Goal: Task Accomplishment & Management: Complete application form

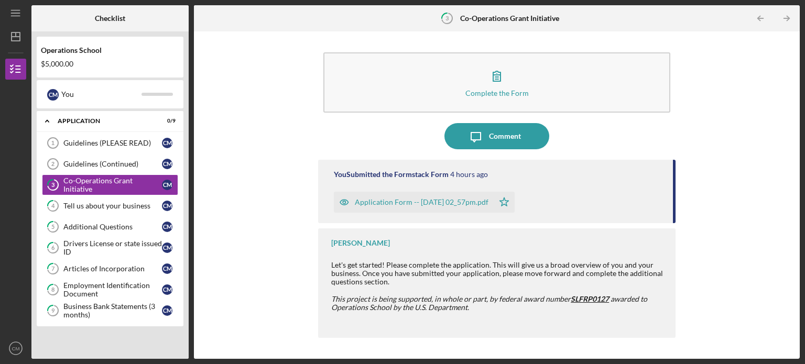
click at [399, 203] on div "Application Form -- [DATE] 02_57pm.pdf" at bounding box center [422, 202] width 134 height 8
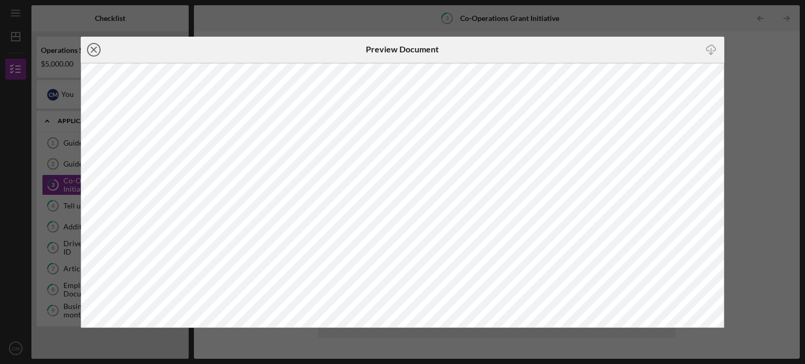
click at [98, 45] on circle at bounding box center [94, 50] width 13 height 13
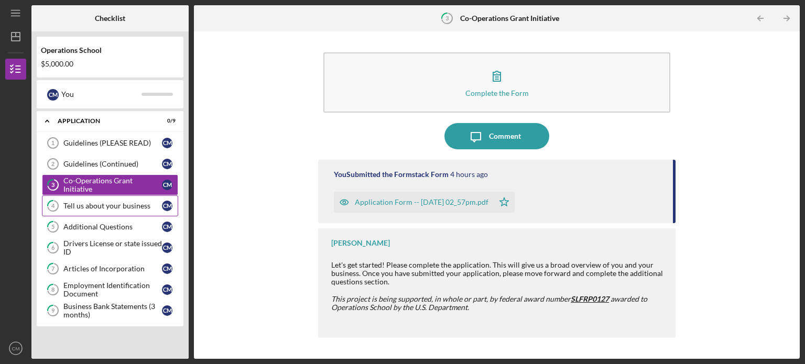
click at [114, 204] on div "Tell us about your business" at bounding box center [112, 206] width 99 height 8
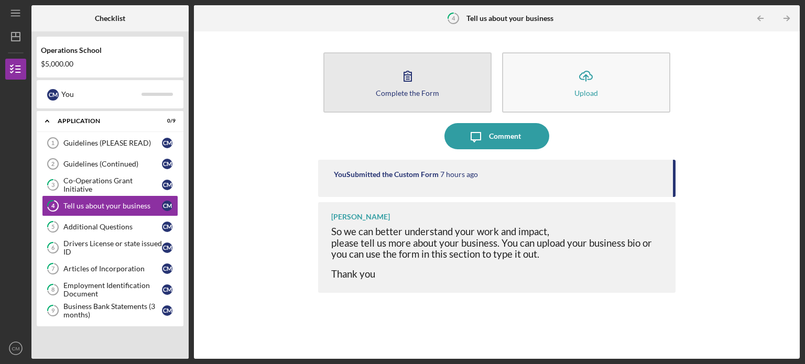
click at [386, 83] on button "Complete the Form Form" at bounding box center [407, 82] width 168 height 60
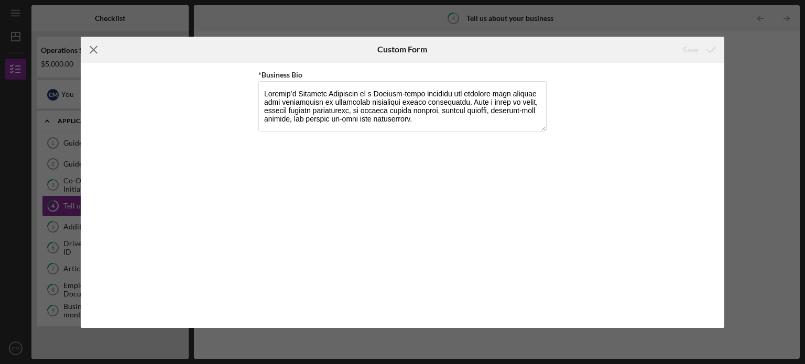
click at [92, 48] on line at bounding box center [93, 49] width 7 height 7
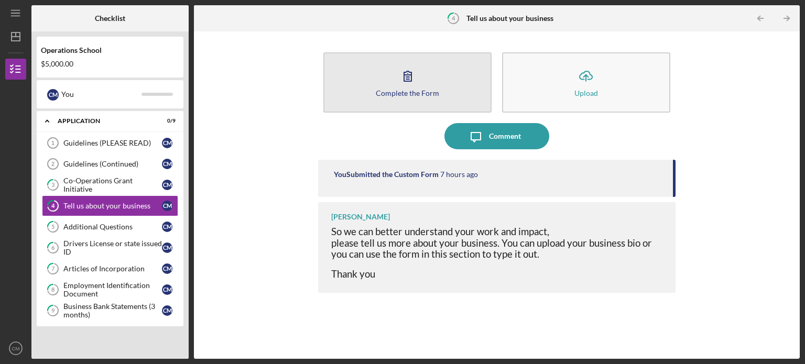
click at [409, 92] on div "Complete the Form" at bounding box center [407, 93] width 63 height 8
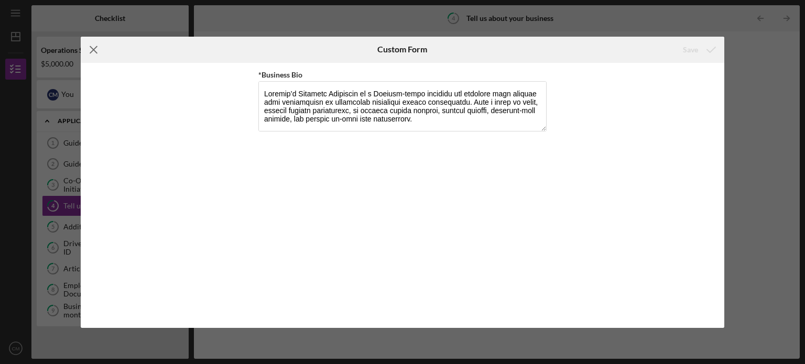
click at [90, 51] on icon "Icon/Menu Close" at bounding box center [94, 50] width 26 height 26
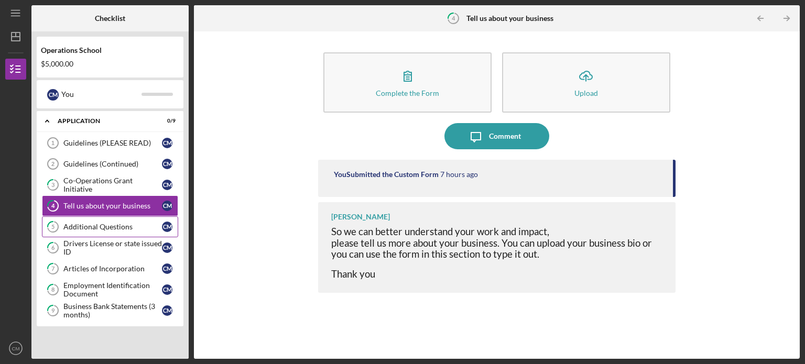
click at [97, 224] on div "Additional Questions" at bounding box center [112, 227] width 99 height 8
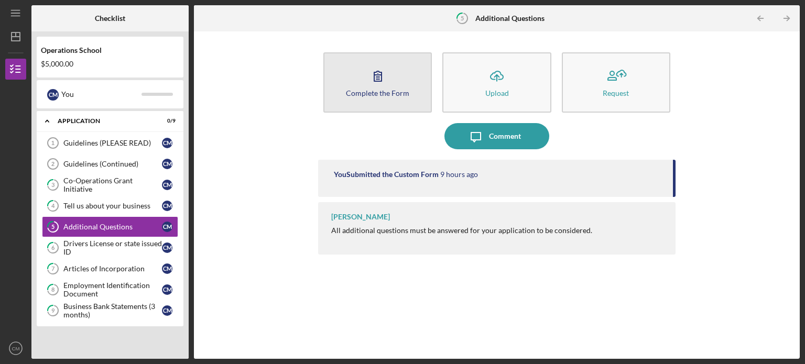
click at [382, 87] on icon "button" at bounding box center [378, 76] width 26 height 26
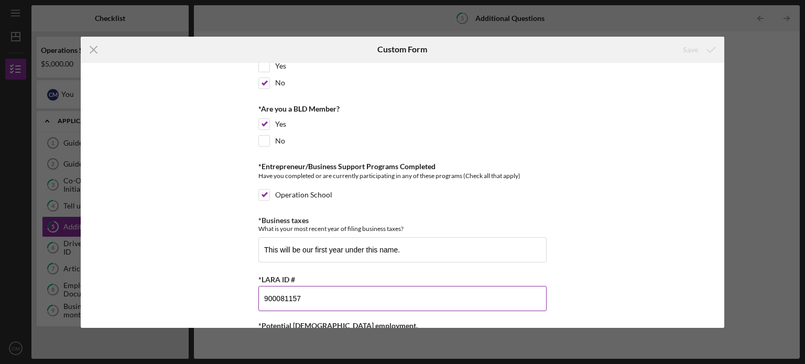
scroll to position [231, 0]
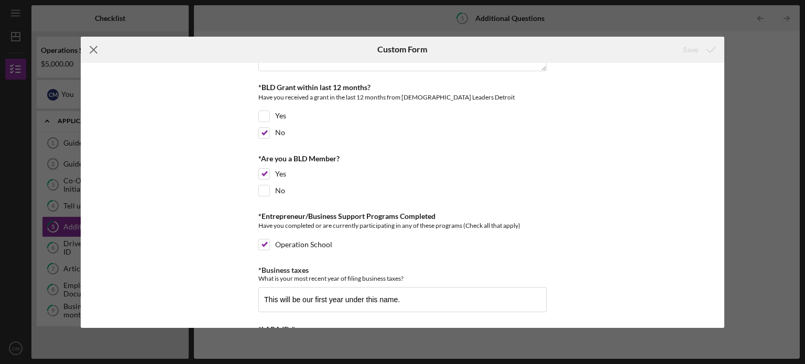
drag, startPoint x: 93, startPoint y: 49, endPoint x: 93, endPoint y: 119, distance: 70.8
click at [92, 49] on line at bounding box center [93, 49] width 7 height 7
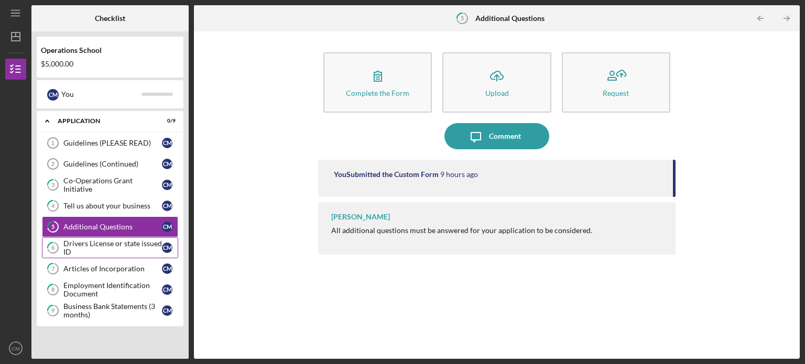
click at [99, 244] on div "Drivers License or state issued ID" at bounding box center [112, 248] width 99 height 17
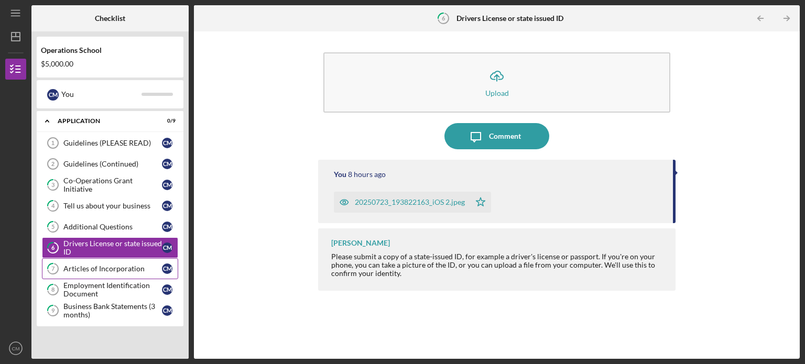
click at [92, 267] on div "Articles of Incorporation" at bounding box center [112, 269] width 99 height 8
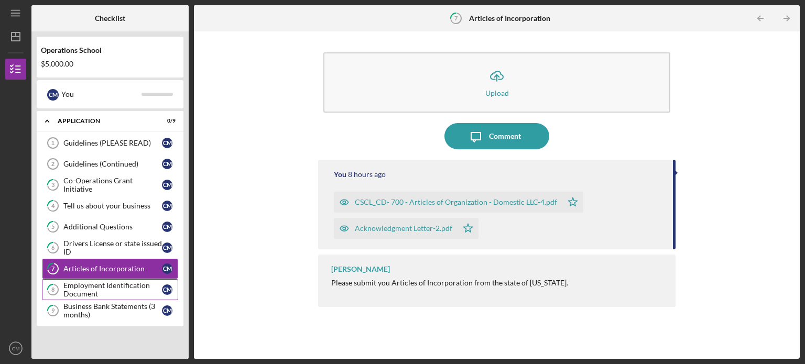
click at [85, 285] on div "Employment Identification Document" at bounding box center [112, 289] width 99 height 17
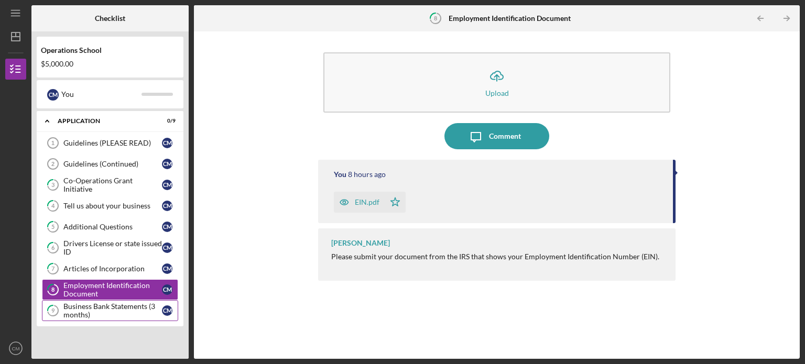
click at [87, 305] on div "Business Bank Statements (3 months)" at bounding box center [112, 310] width 99 height 17
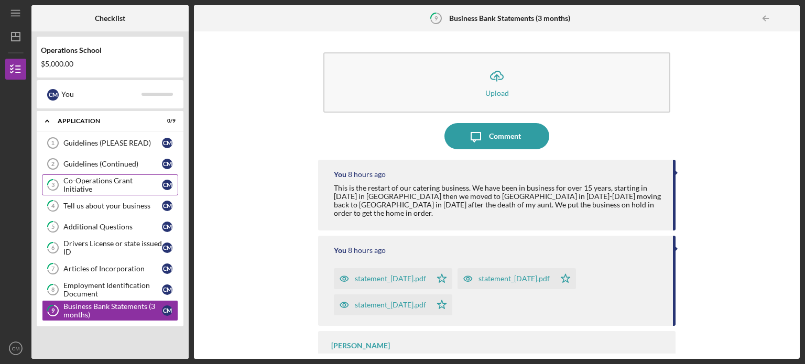
click at [88, 183] on div "Co-Operations Grant Initiative" at bounding box center [112, 185] width 99 height 17
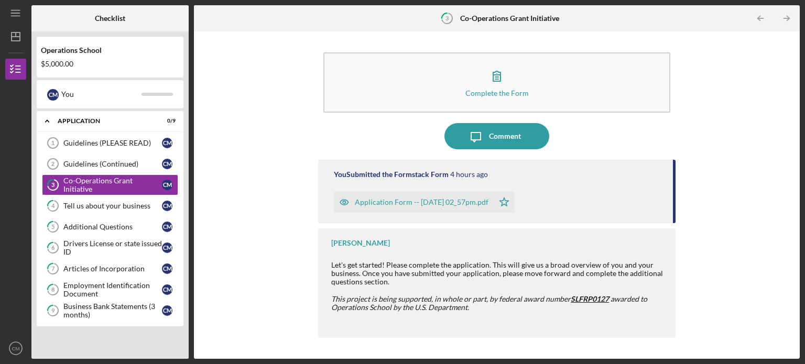
click at [383, 200] on div "Application Form -- [DATE] 02_57pm.pdf" at bounding box center [422, 202] width 134 height 8
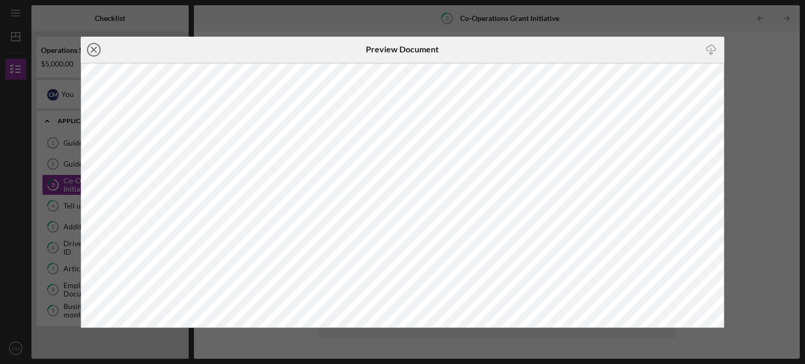
click at [92, 51] on line at bounding box center [93, 49] width 5 height 5
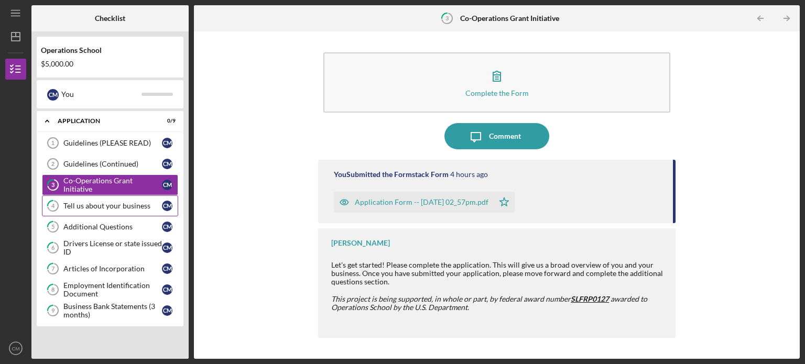
click at [99, 206] on div "Tell us about your business" at bounding box center [112, 206] width 99 height 8
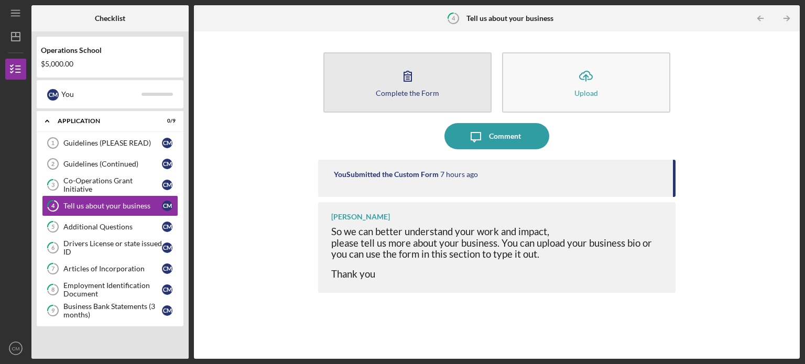
click at [401, 93] on div "Complete the Form" at bounding box center [407, 93] width 63 height 8
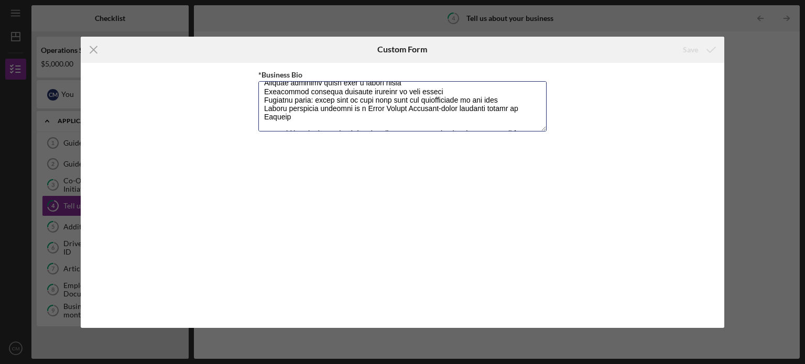
scroll to position [245, 0]
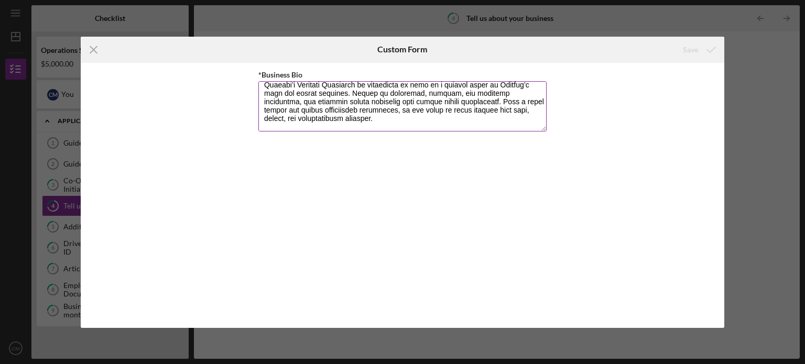
drag, startPoint x: 264, startPoint y: 92, endPoint x: 344, endPoint y: 119, distance: 85.2
click at [344, 119] on textarea "*Business Bio" at bounding box center [402, 106] width 288 height 50
click at [388, 123] on textarea "*Business Bio" at bounding box center [402, 106] width 288 height 50
drag, startPoint x: 265, startPoint y: 90, endPoint x: 392, endPoint y: 134, distance: 134.3
click at [392, 134] on div "*Business Bio" at bounding box center [402, 195] width 288 height 255
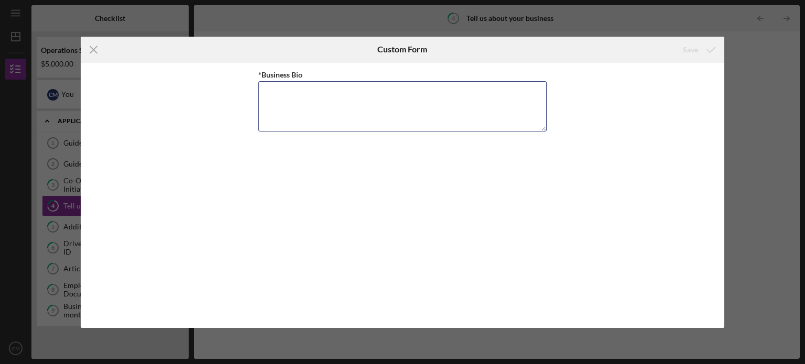
scroll to position [0, 0]
paste textarea "Carmela’s Culinary Creations is a Detroit-based catering and personal chef serv…"
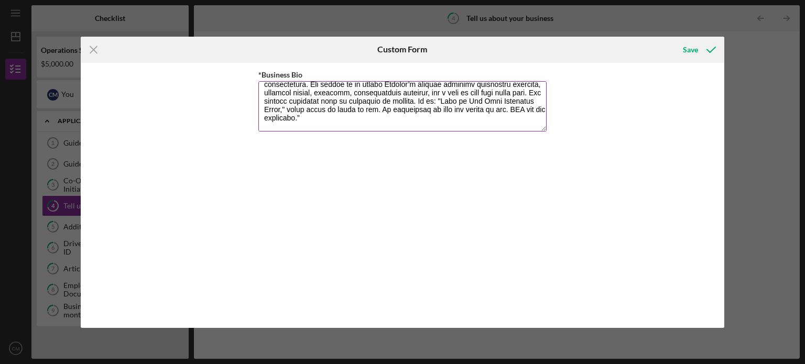
scroll to position [102, 0]
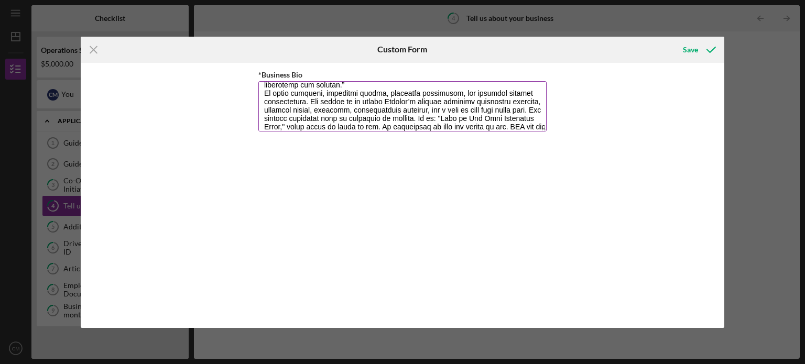
click at [388, 84] on textarea "*Business Bio" at bounding box center [402, 106] width 288 height 50
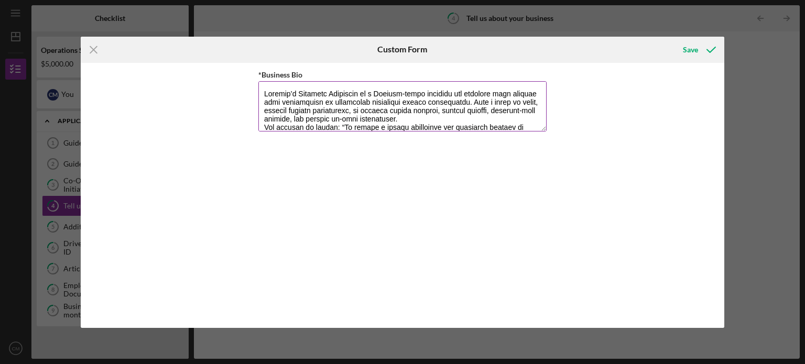
scroll to position [0, 0]
type textarea "Carmela’s Culinary Creations is a Detroit-based catering and personal chef serv…"
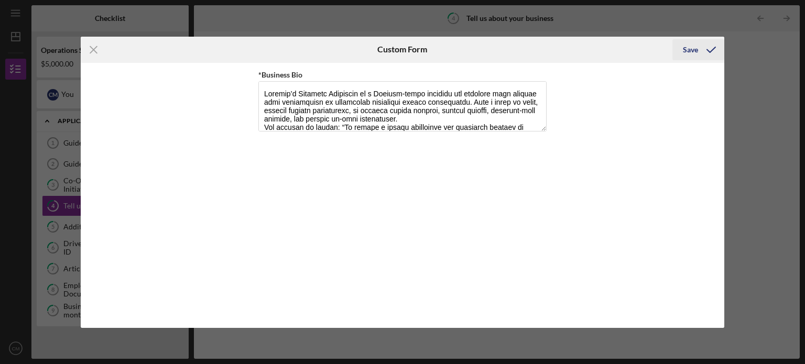
click at [690, 52] on div "Save" at bounding box center [690, 49] width 15 height 21
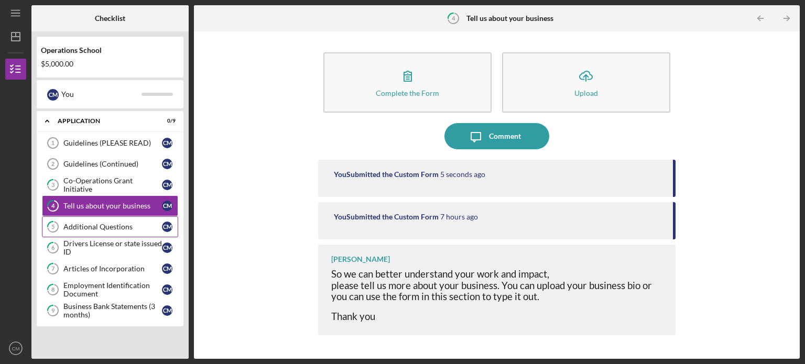
click at [112, 224] on div "Additional Questions" at bounding box center [112, 227] width 99 height 8
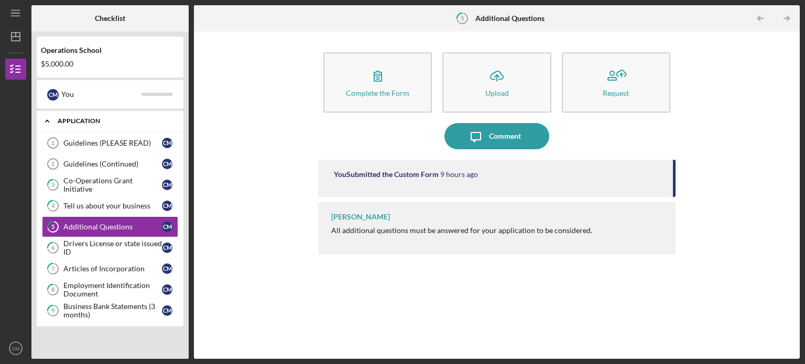
click at [78, 121] on div "Application" at bounding box center [114, 121] width 113 height 6
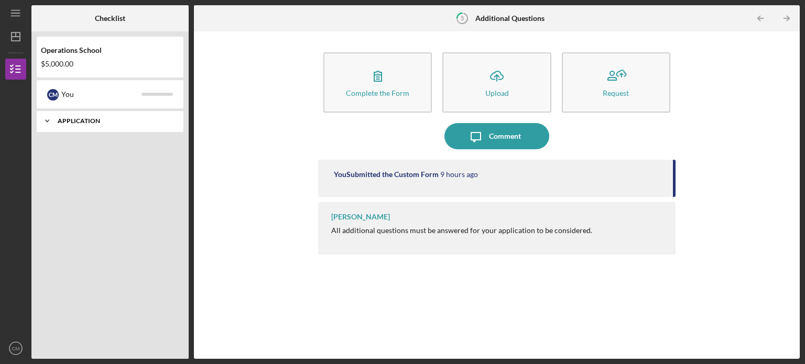
click at [78, 121] on div "Application" at bounding box center [114, 121] width 113 height 6
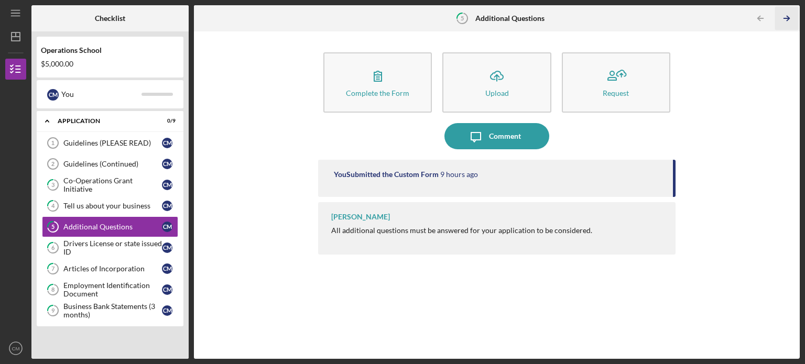
click at [784, 18] on icon "Icon/Table Pagination Arrow" at bounding box center [787, 19] width 24 height 24
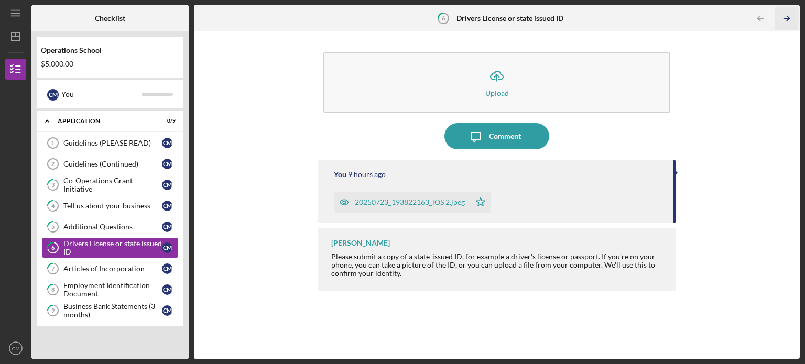
click at [786, 19] on icon "Icon/Table Pagination Arrow" at bounding box center [787, 19] width 24 height 24
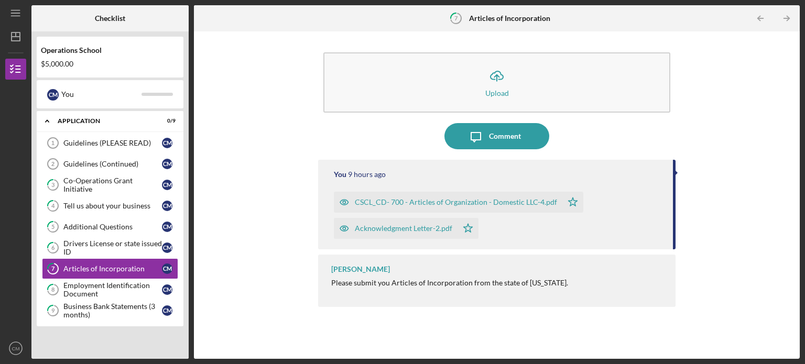
click at [786, 19] on icon "Icon/Table Pagination Arrow" at bounding box center [787, 19] width 24 height 24
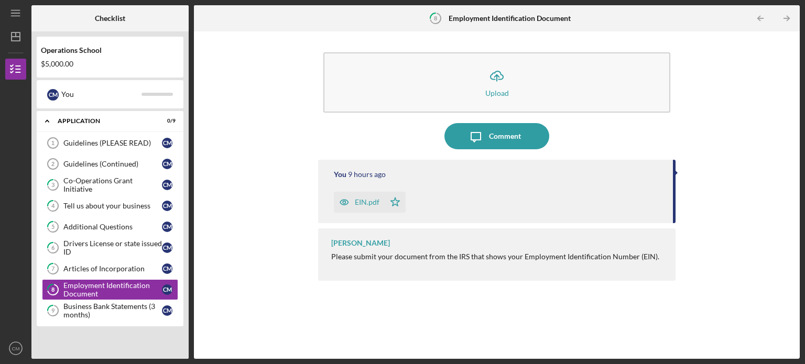
click at [786, 20] on icon "Icon/Table Pagination Arrow" at bounding box center [787, 19] width 24 height 24
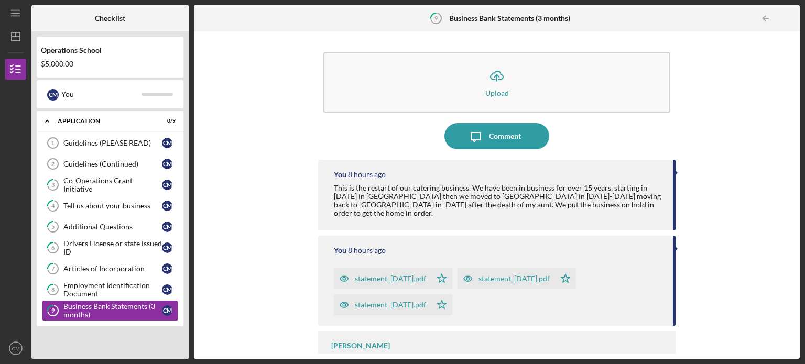
click at [786, 20] on div at bounding box center [789, 18] width 21 height 21
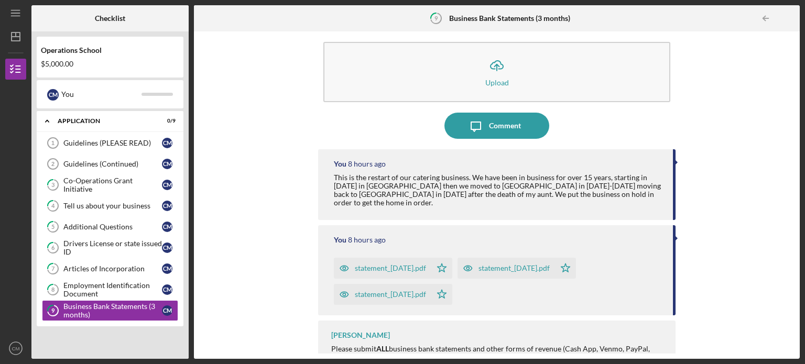
scroll to position [21, 0]
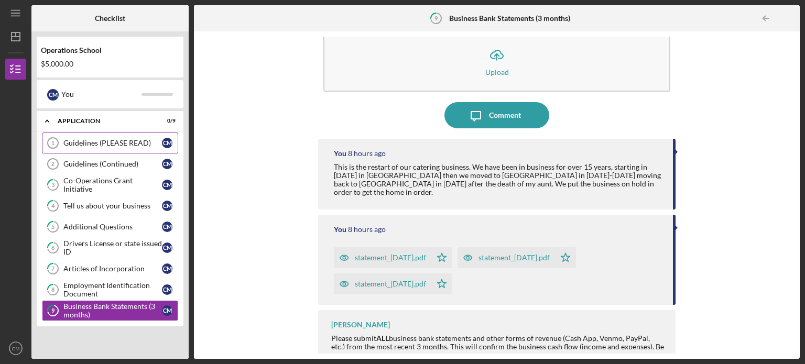
click at [61, 142] on icon "Guidelines (PLEASE READ) 1" at bounding box center [53, 143] width 26 height 26
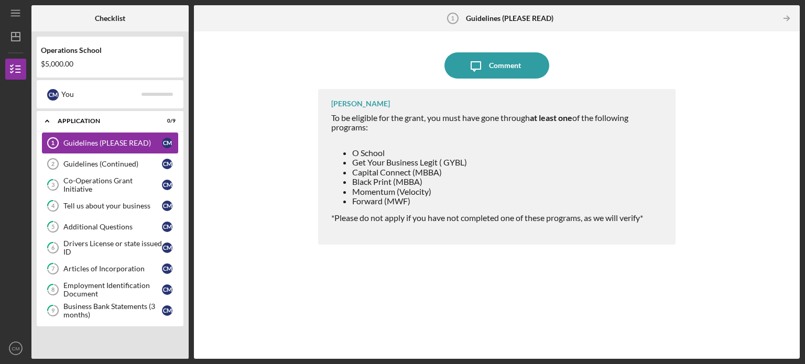
click at [103, 144] on div "Guidelines (PLEASE READ)" at bounding box center [112, 143] width 99 height 8
click at [101, 165] on div "Guidelines (Continued)" at bounding box center [112, 164] width 99 height 8
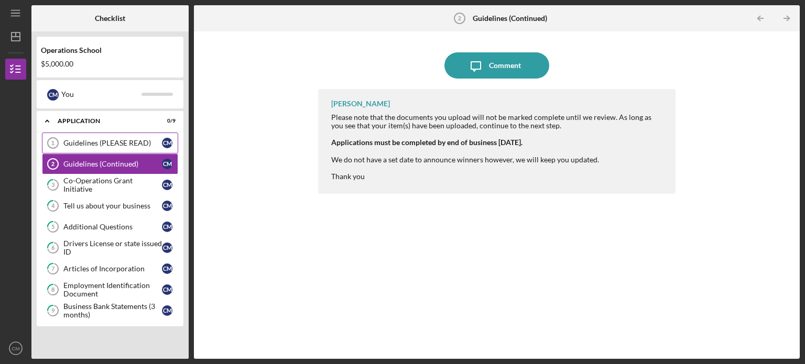
click at [72, 143] on div "Guidelines (PLEASE READ)" at bounding box center [112, 143] width 99 height 8
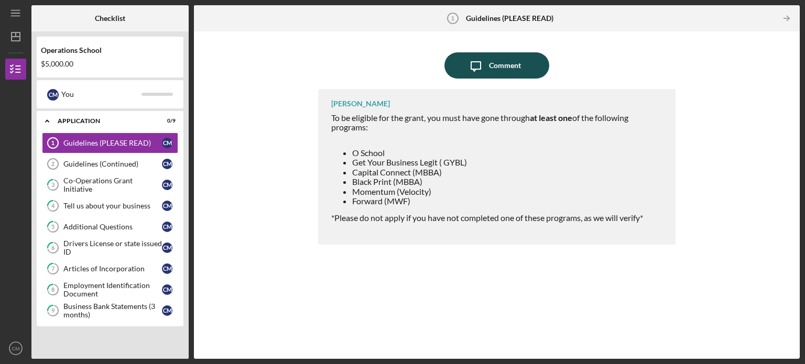
click at [499, 66] on div "Comment" at bounding box center [505, 65] width 32 height 26
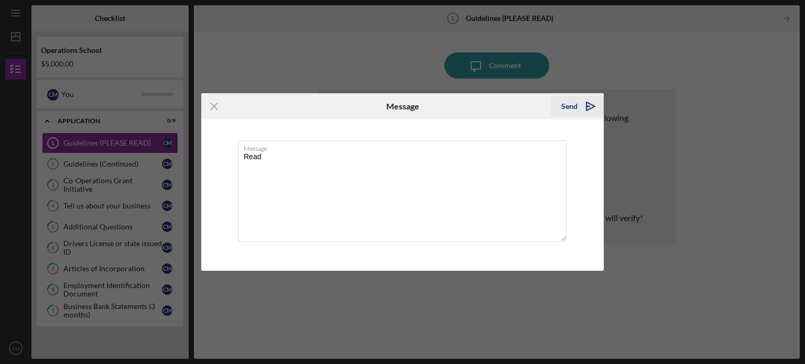
type textarea "Read"
click at [567, 107] on div "Send" at bounding box center [569, 106] width 16 height 21
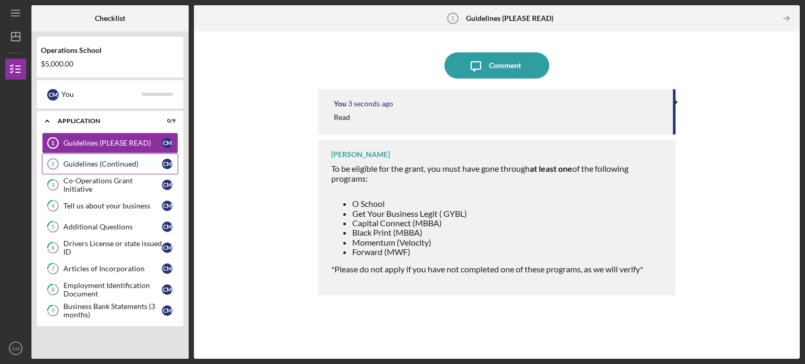
click at [130, 166] on div "Guidelines (Continued)" at bounding box center [112, 164] width 99 height 8
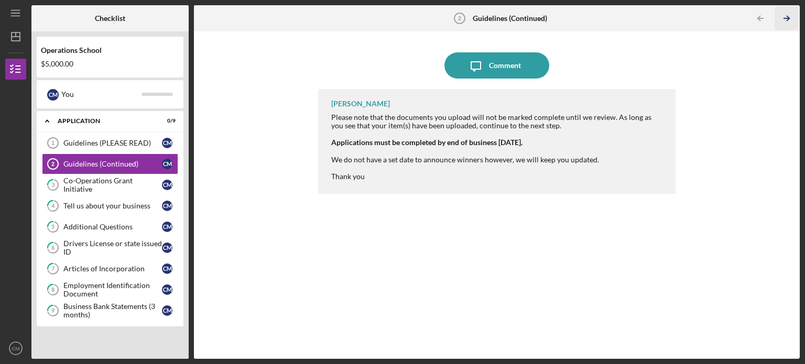
click at [788, 16] on icon "Icon/Table Pagination Arrow" at bounding box center [787, 19] width 24 height 24
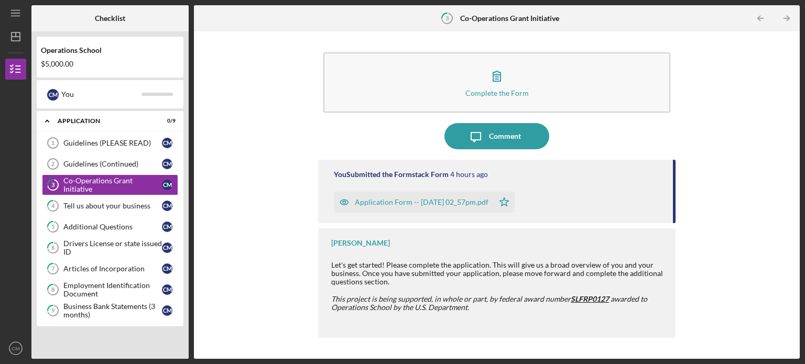
click at [515, 203] on icon "Icon/Star" at bounding box center [504, 202] width 21 height 21
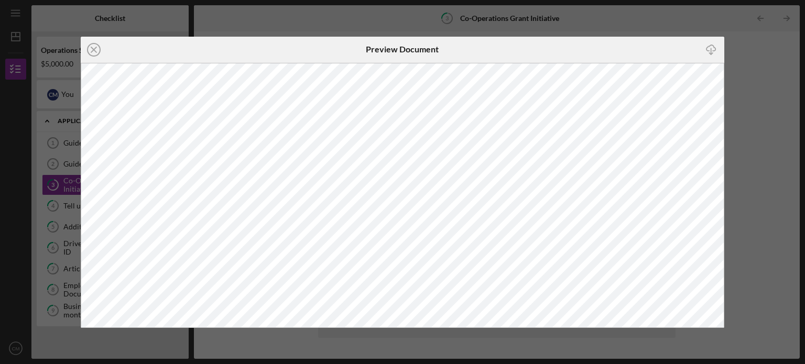
drag, startPoint x: 95, startPoint y: 50, endPoint x: 111, endPoint y: 58, distance: 17.8
click at [95, 51] on line at bounding box center [93, 49] width 5 height 5
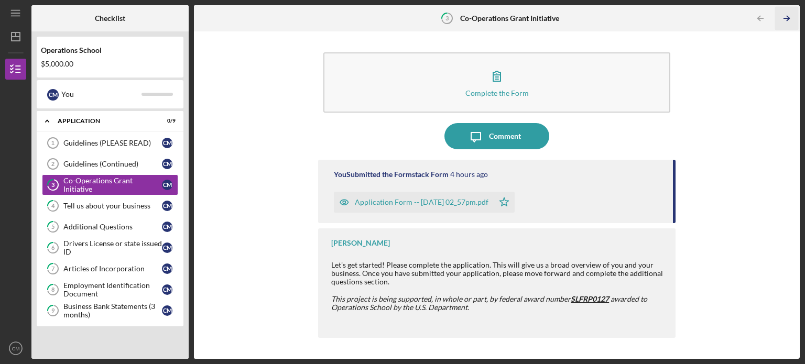
click at [786, 16] on icon "Icon/Table Pagination Arrow" at bounding box center [787, 19] width 24 height 24
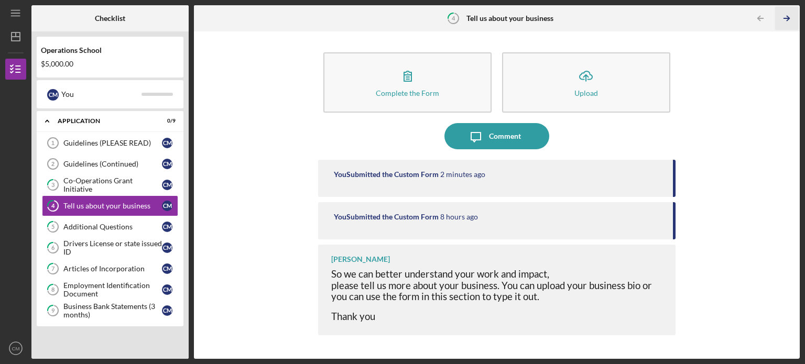
click at [787, 16] on polyline "button" at bounding box center [788, 18] width 3 height 5
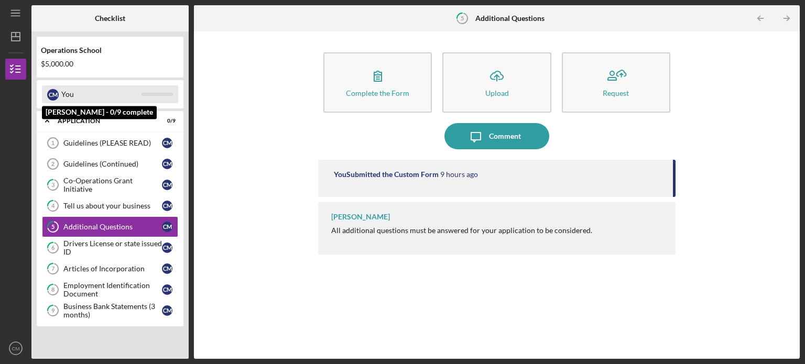
click at [75, 94] on div "You" at bounding box center [101, 94] width 80 height 18
click at [53, 90] on div "C M" at bounding box center [53, 95] width 12 height 12
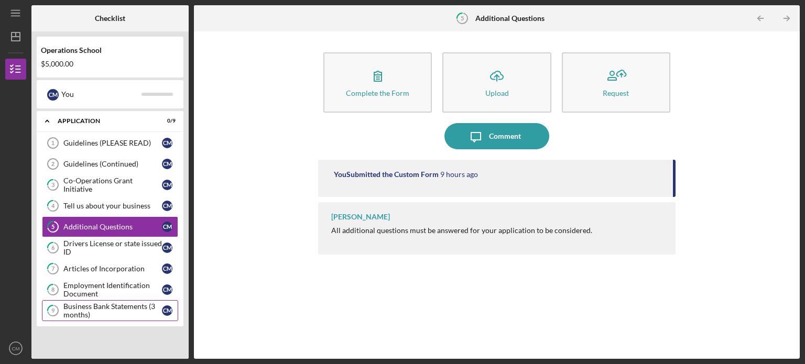
click at [85, 306] on div "Business Bank Statements (3 months)" at bounding box center [112, 310] width 99 height 17
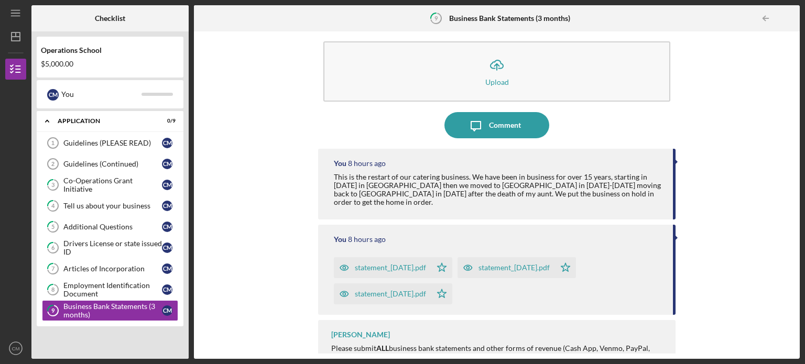
scroll to position [21, 0]
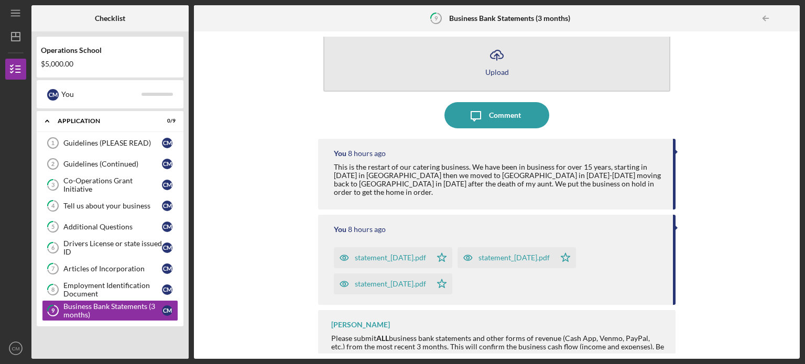
click at [496, 57] on icon "Icon/Upload" at bounding box center [497, 55] width 26 height 26
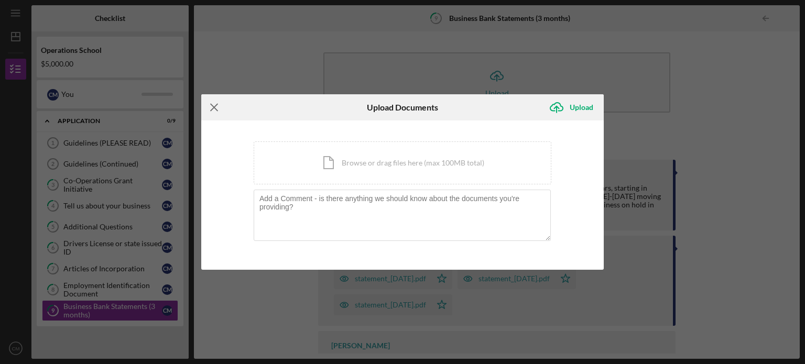
click at [211, 104] on line at bounding box center [214, 107] width 7 height 7
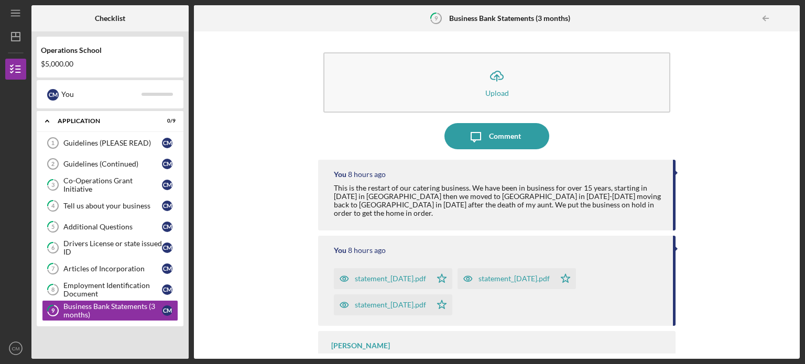
scroll to position [21, 0]
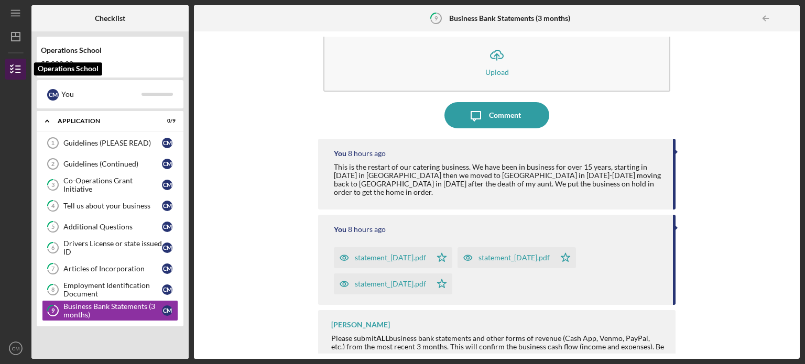
click at [17, 64] on icon "button" at bounding box center [16, 69] width 26 height 26
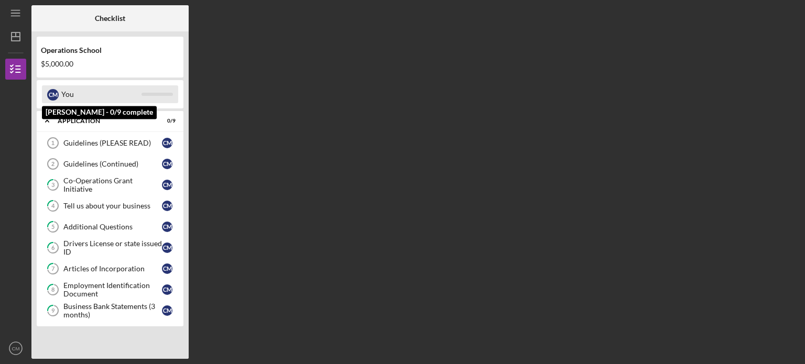
click at [78, 99] on div "You" at bounding box center [101, 94] width 80 height 18
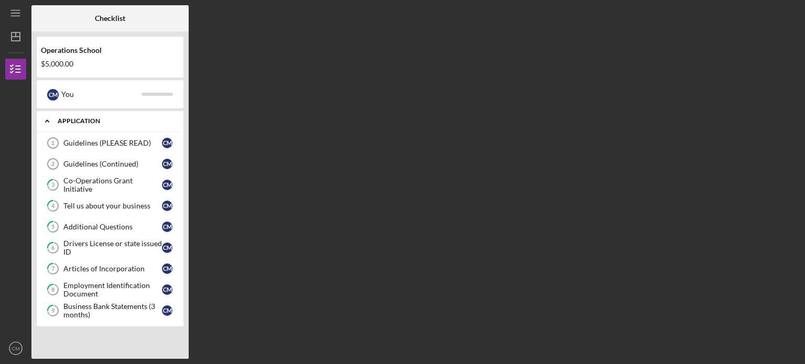
click at [71, 124] on div "Icon/Expander Application 0 / 9" at bounding box center [110, 121] width 147 height 21
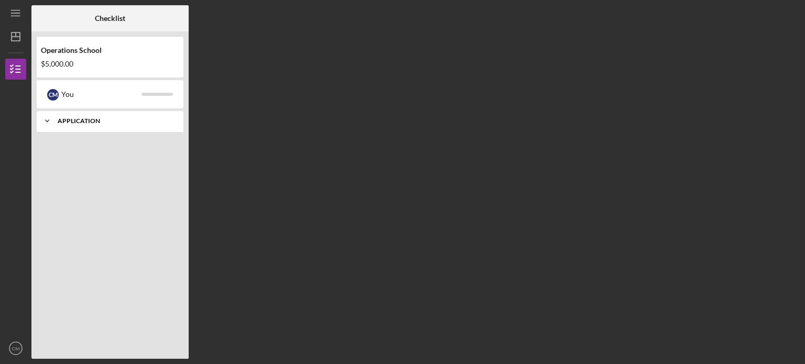
click at [71, 125] on div "Icon/Expander Application 0 / 9" at bounding box center [110, 121] width 147 height 21
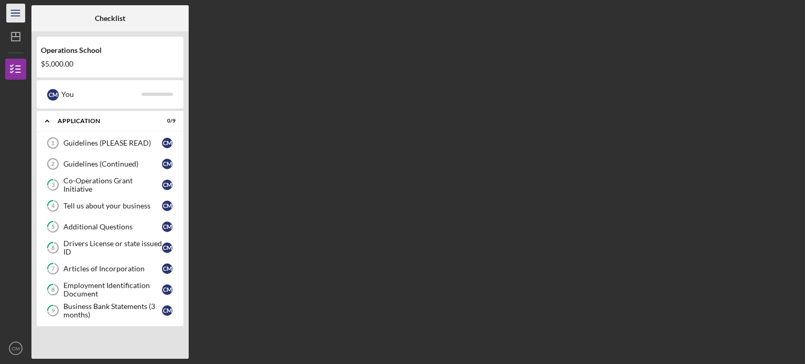
click at [13, 15] on icon "Icon/Menu" at bounding box center [16, 14] width 24 height 24
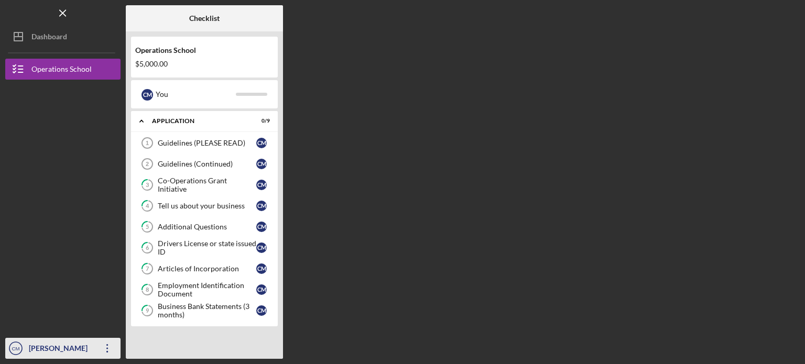
click at [108, 345] on icon "Icon/Overflow" at bounding box center [107, 348] width 26 height 26
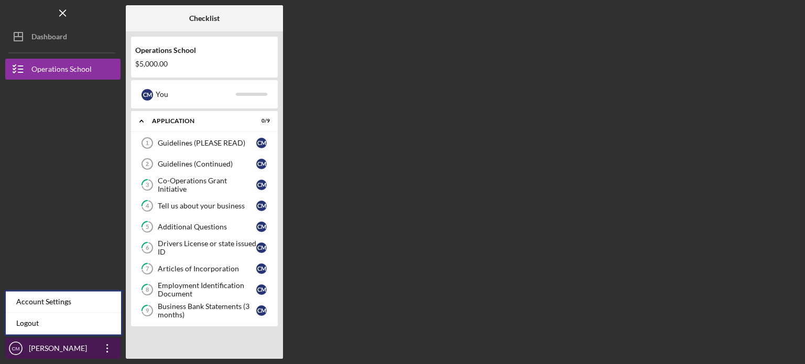
click at [108, 346] on icon "Icon/Overflow" at bounding box center [107, 348] width 26 height 26
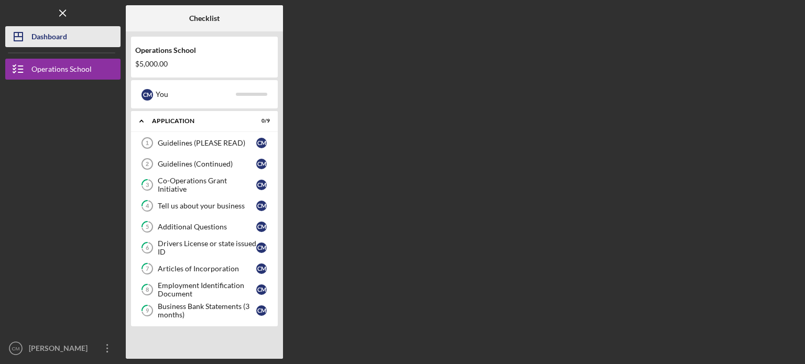
click at [72, 38] on button "Icon/Dashboard Dashboard" at bounding box center [62, 36] width 115 height 21
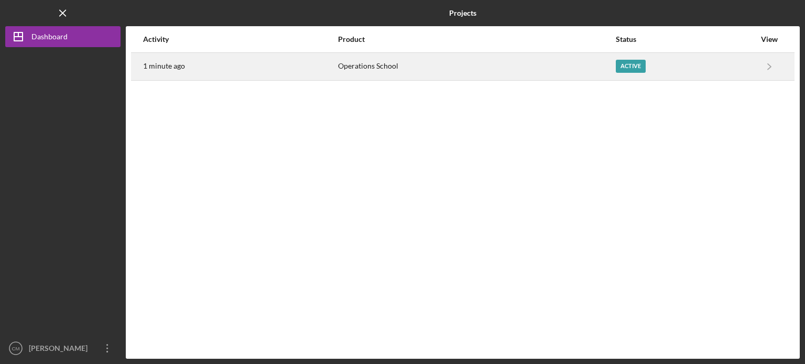
click at [629, 64] on div "Active" at bounding box center [631, 66] width 30 height 13
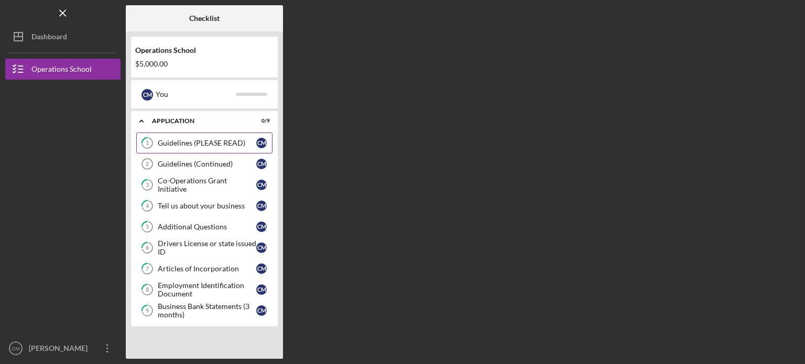
click at [186, 142] on div "Guidelines (PLEASE READ)" at bounding box center [207, 143] width 99 height 8
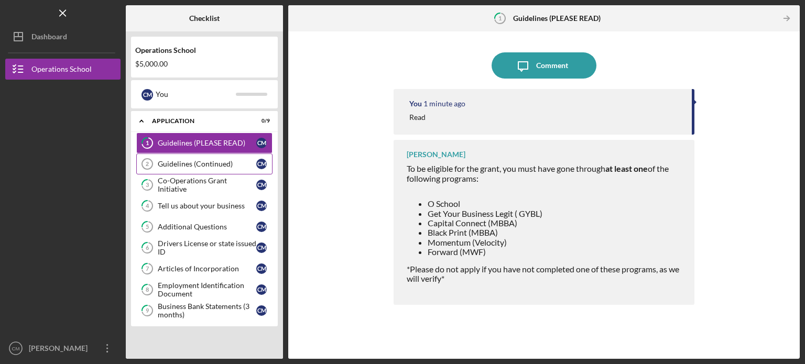
click at [191, 168] on link "Guidelines (Continued) 2 Guidelines (Continued) C M" at bounding box center [204, 164] width 136 height 21
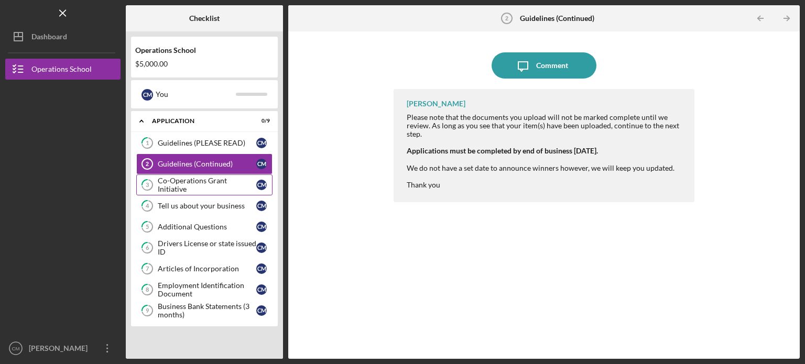
click at [178, 182] on div "Co-Operations Grant Initiative" at bounding box center [207, 185] width 99 height 17
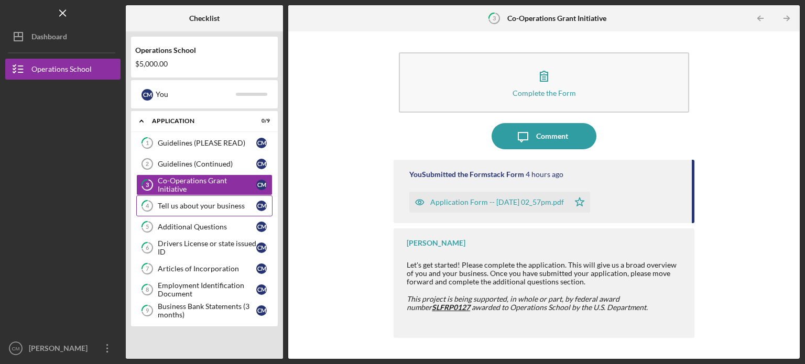
click at [192, 207] on div "Tell us about your business" at bounding box center [207, 206] width 99 height 8
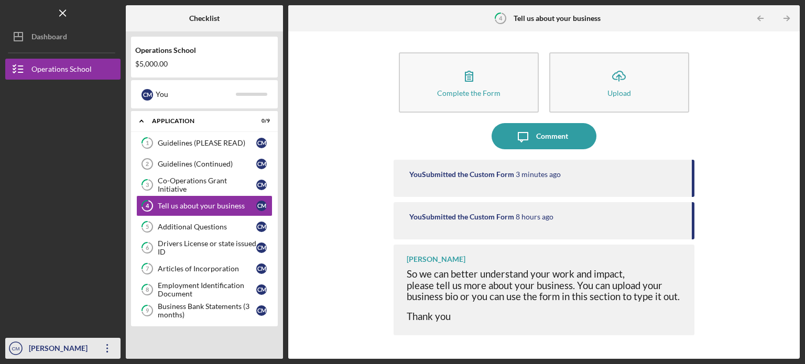
click at [108, 347] on icon "Icon/Overflow" at bounding box center [107, 348] width 26 height 26
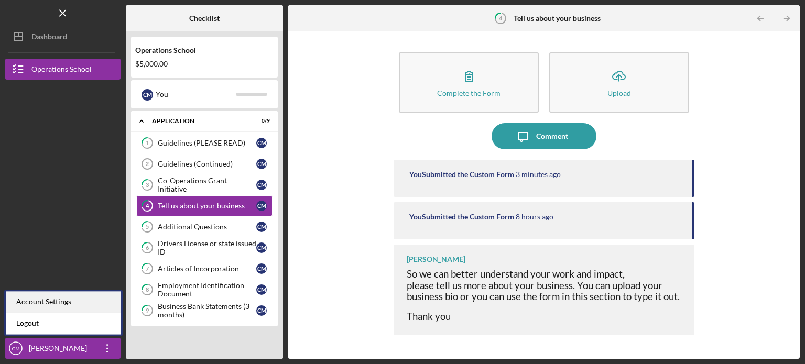
click at [63, 300] on div "Account Settings" at bounding box center [63, 301] width 115 height 21
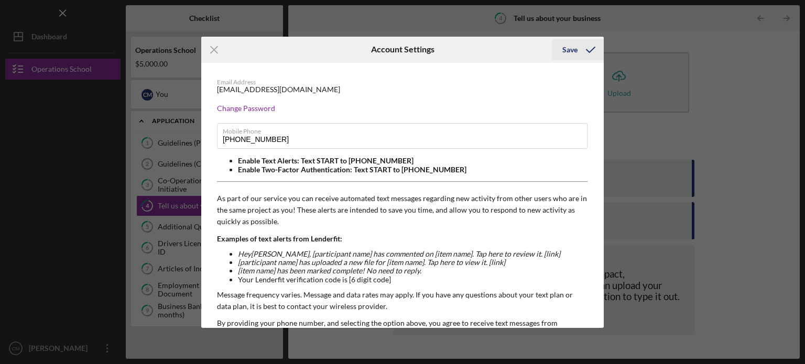
click at [570, 47] on div "Save" at bounding box center [569, 49] width 15 height 21
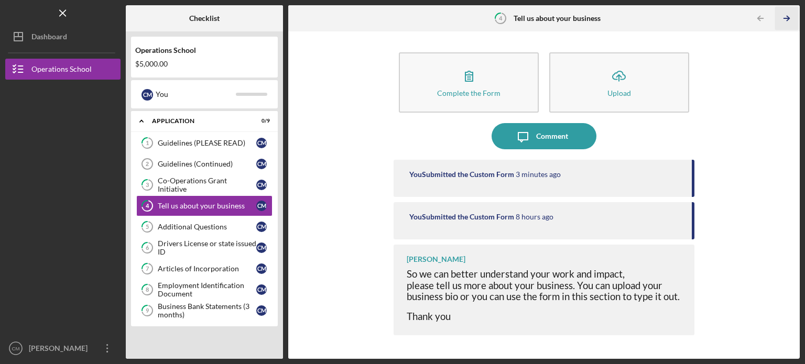
click at [785, 18] on line "button" at bounding box center [786, 18] width 5 height 0
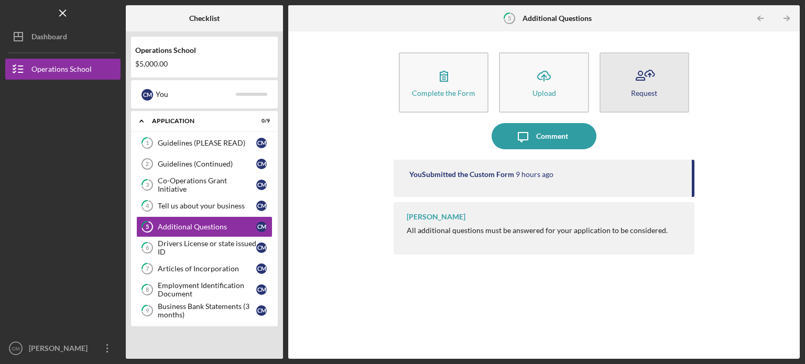
click at [657, 94] on button "Request" at bounding box center [645, 82] width 90 height 60
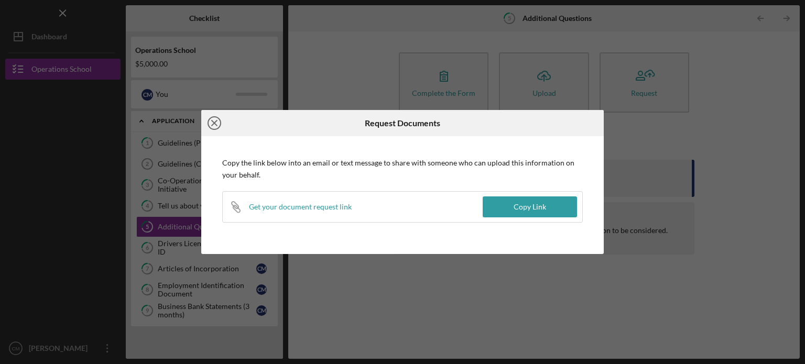
click at [213, 121] on icon "Icon/Close" at bounding box center [214, 123] width 26 height 26
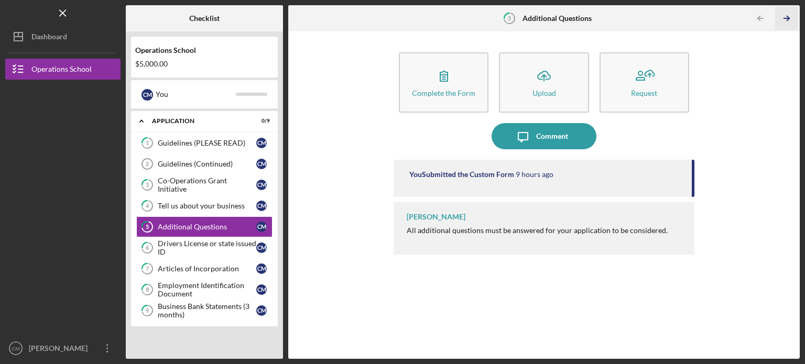
click at [783, 17] on icon "Icon/Table Pagination Arrow" at bounding box center [787, 19] width 24 height 24
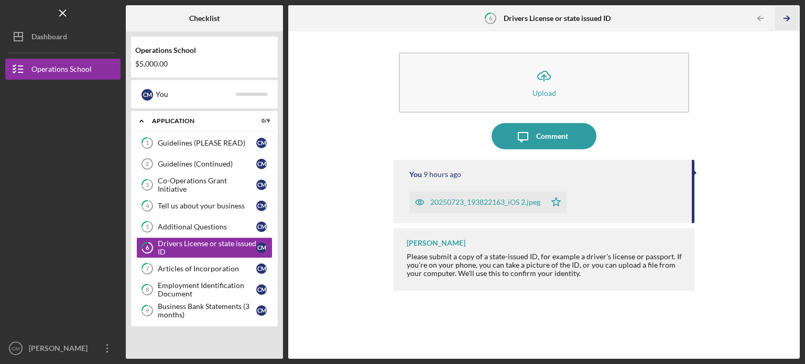
click at [783, 17] on icon "Icon/Table Pagination Arrow" at bounding box center [787, 19] width 24 height 24
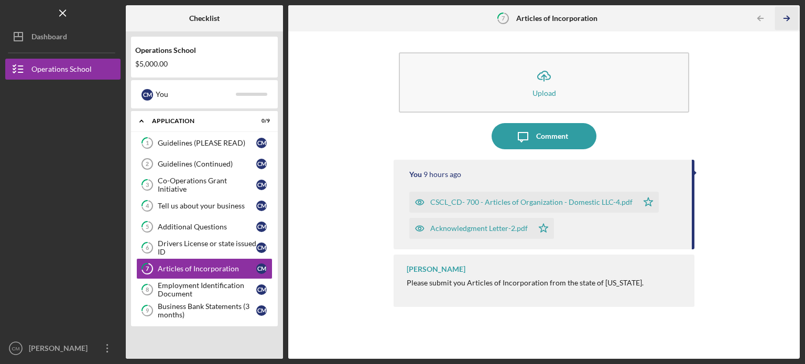
click at [783, 17] on icon "Icon/Table Pagination Arrow" at bounding box center [787, 19] width 24 height 24
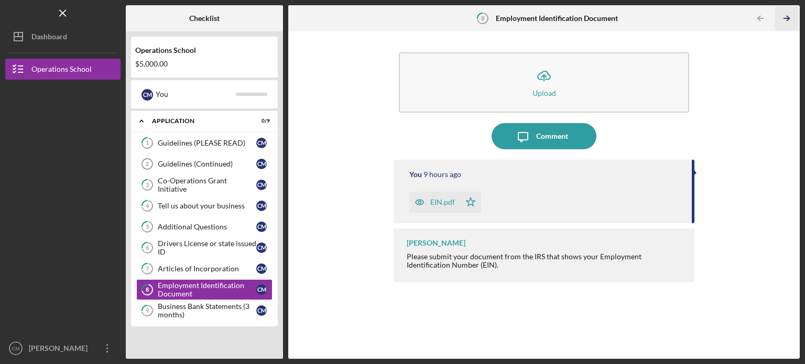
click at [783, 17] on icon "Icon/Table Pagination Arrow" at bounding box center [787, 19] width 24 height 24
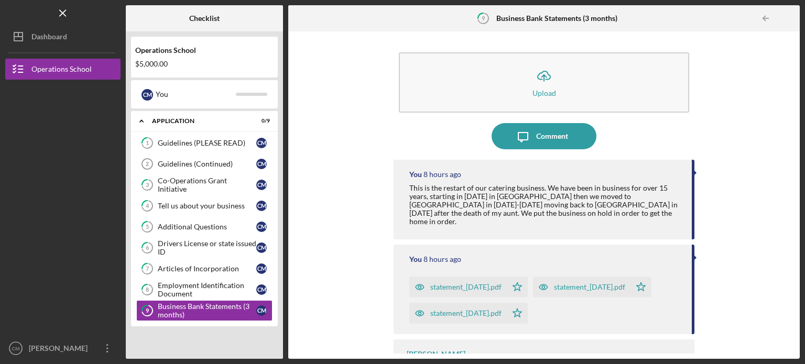
click at [783, 17] on div at bounding box center [789, 18] width 21 height 21
click at [60, 14] on icon "Icon/Menu Close" at bounding box center [63, 14] width 24 height 24
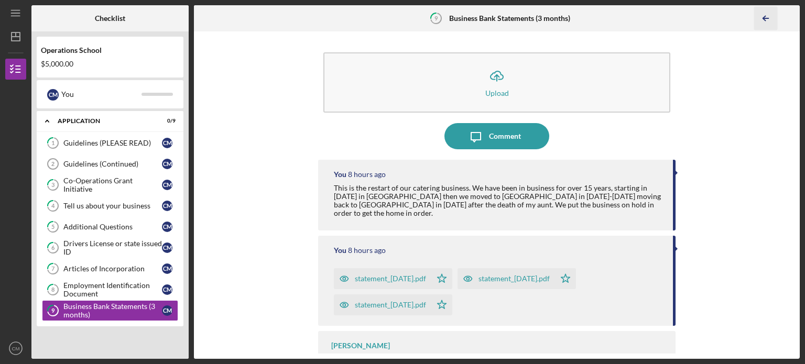
click at [762, 14] on icon "Icon/Table Pagination Arrow" at bounding box center [766, 19] width 24 height 24
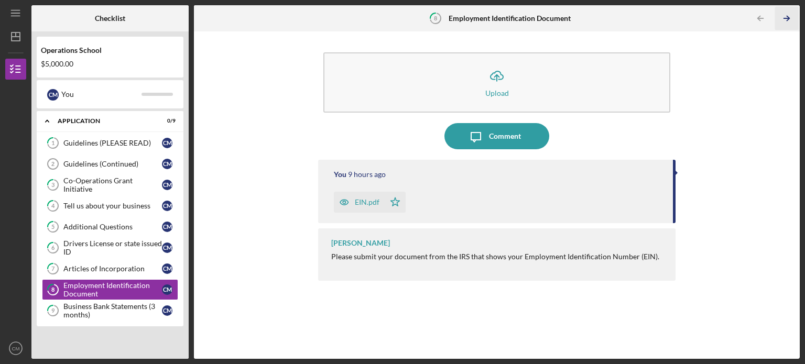
click at [787, 16] on polyline "button" at bounding box center [788, 18] width 3 height 5
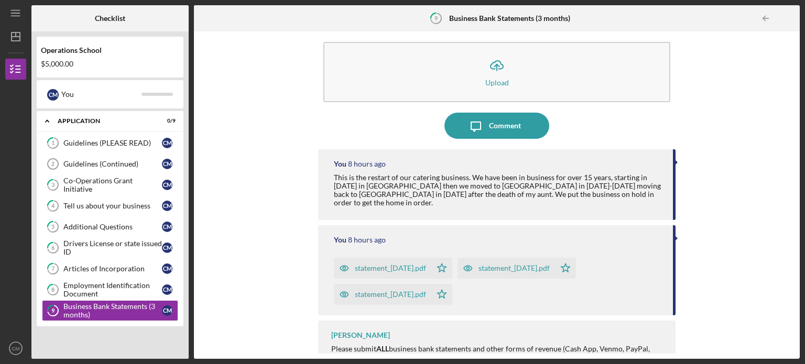
scroll to position [21, 0]
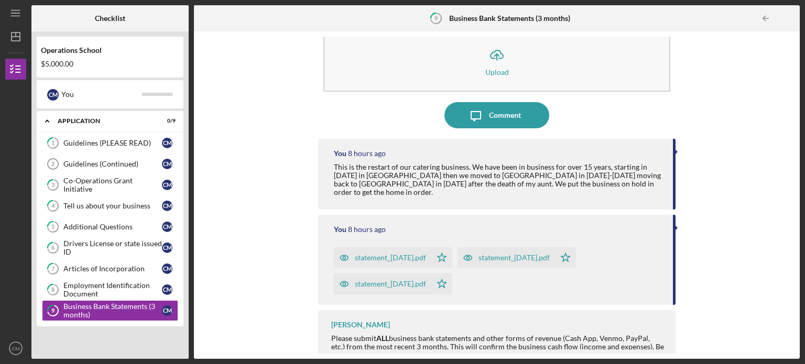
click at [675, 225] on div at bounding box center [676, 227] width 3 height 5
click at [675, 151] on div at bounding box center [676, 151] width 3 height 5
click at [102, 310] on div "Business Bank Statements (3 months)" at bounding box center [112, 310] width 99 height 17
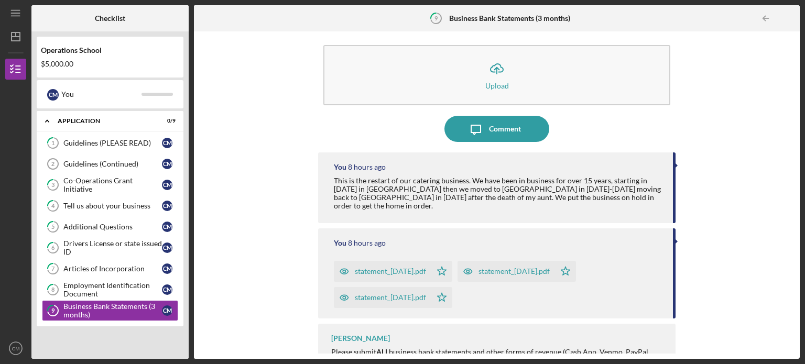
scroll to position [0, 0]
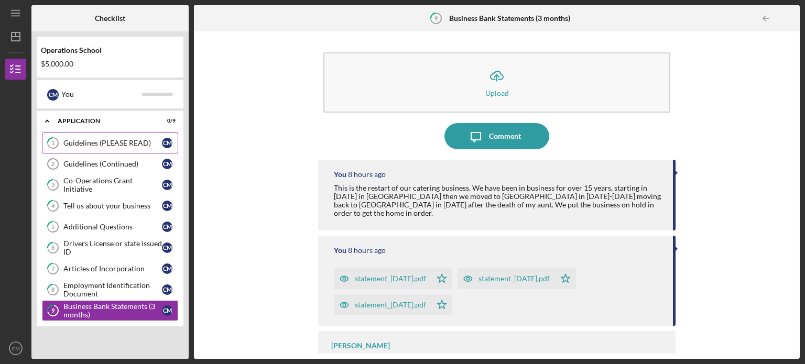
click at [75, 143] on div "Guidelines (PLEASE READ)" at bounding box center [112, 143] width 99 height 8
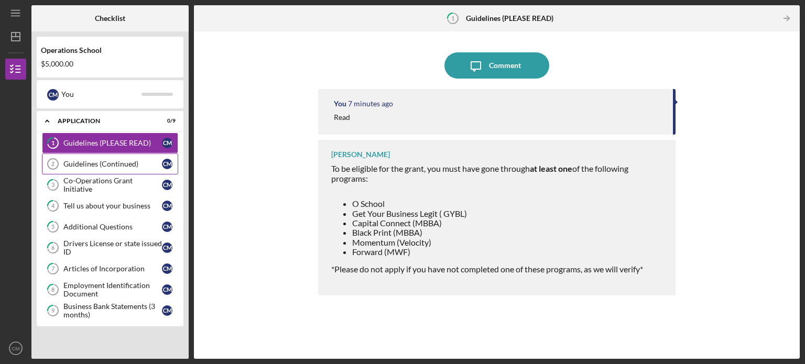
click at [115, 163] on div "Guidelines (Continued)" at bounding box center [112, 164] width 99 height 8
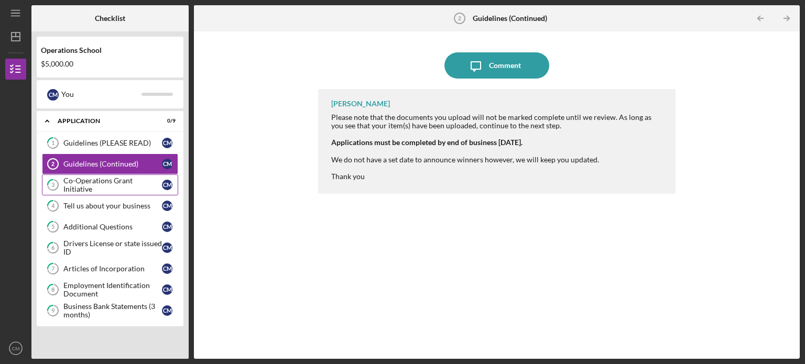
click at [122, 184] on div "Co-Operations Grant Initiative" at bounding box center [112, 185] width 99 height 17
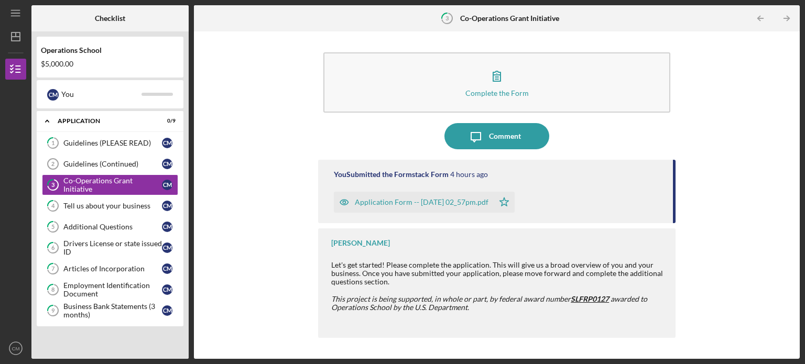
click at [374, 202] on div "Application Form -- [DATE] 02_57pm.pdf" at bounding box center [422, 202] width 134 height 8
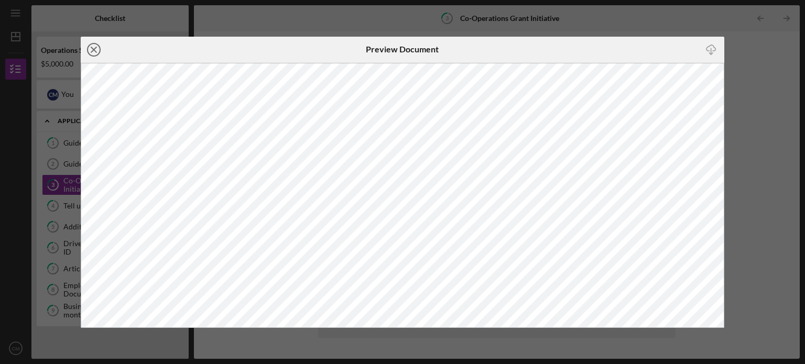
click at [100, 46] on icon "Icon/Close" at bounding box center [94, 50] width 26 height 26
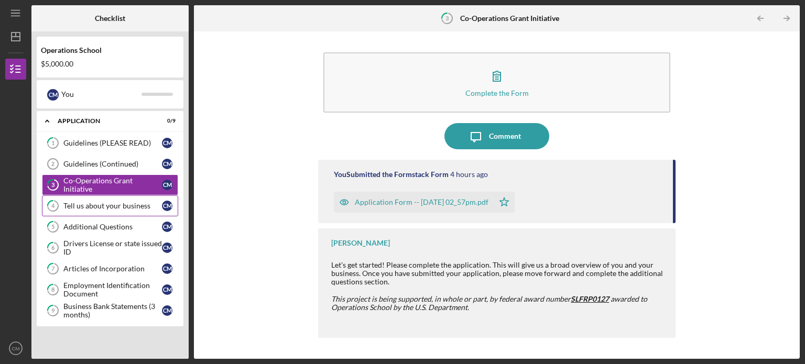
click at [113, 207] on div "Tell us about your business" at bounding box center [112, 206] width 99 height 8
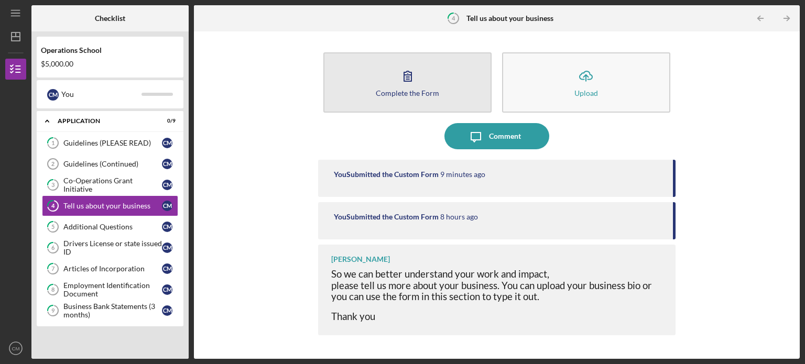
click at [395, 83] on icon "button" at bounding box center [408, 76] width 26 height 26
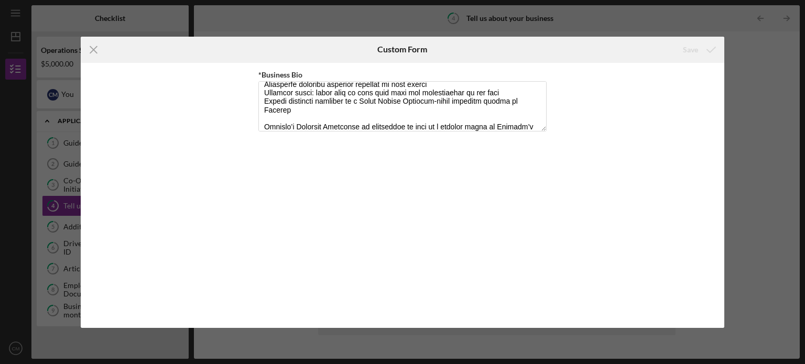
scroll to position [256, 0]
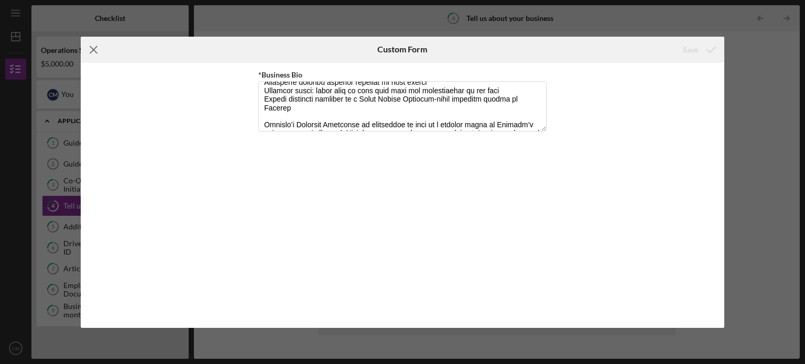
click at [99, 46] on icon "Icon/Menu Close" at bounding box center [94, 50] width 26 height 26
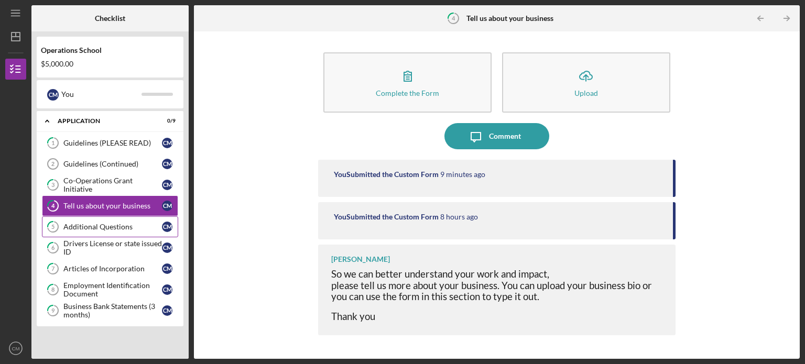
click at [83, 223] on div "Additional Questions" at bounding box center [112, 227] width 99 height 8
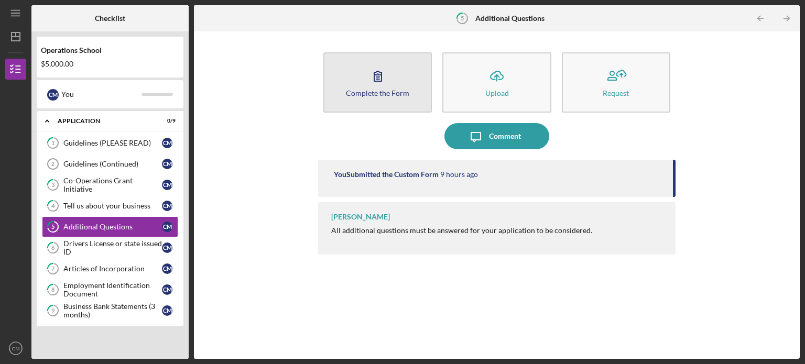
click at [374, 95] on div "Complete the Form" at bounding box center [377, 93] width 63 height 8
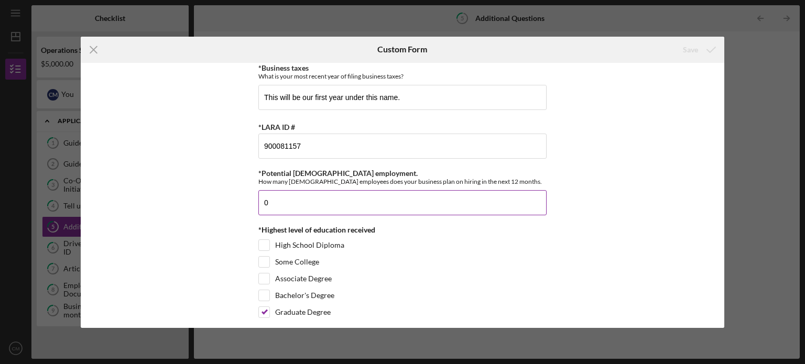
scroll to position [441, 0]
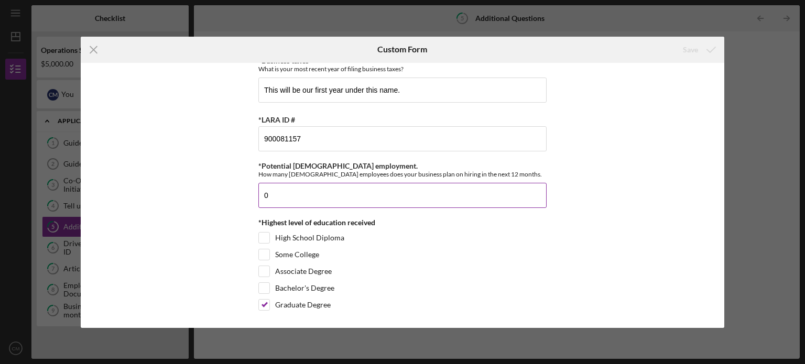
click at [277, 193] on input "0" at bounding box center [402, 195] width 288 height 25
type input "3"
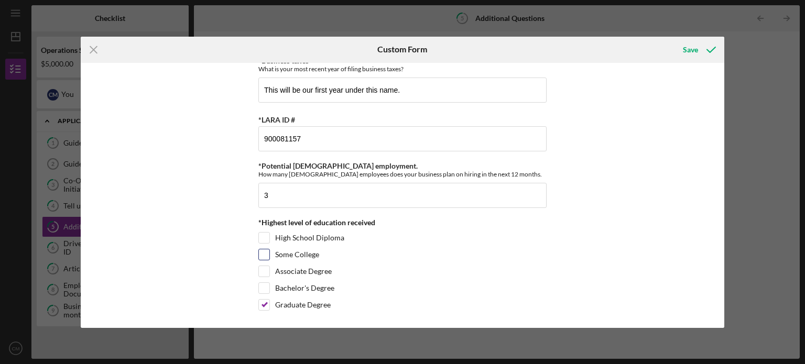
click at [386, 250] on div "Some College" at bounding box center [402, 257] width 288 height 17
click at [694, 46] on div "Save" at bounding box center [690, 49] width 15 height 21
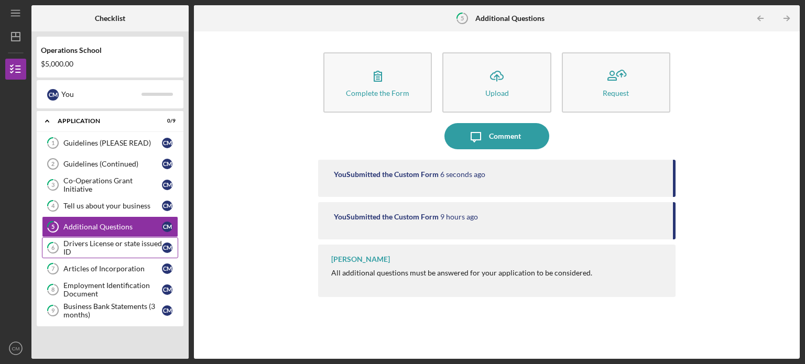
click at [104, 245] on div "Drivers License or state issued ID" at bounding box center [112, 248] width 99 height 17
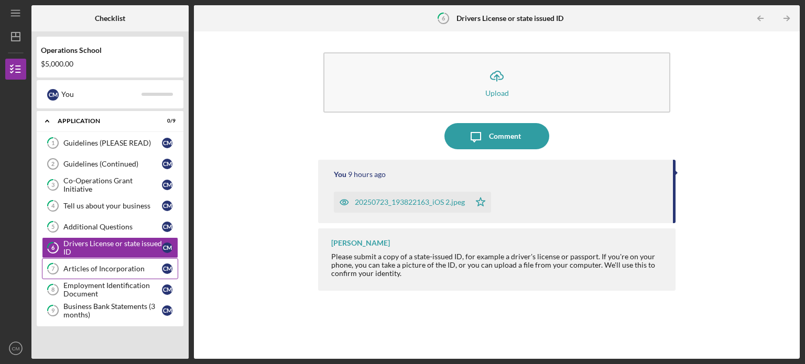
click at [111, 267] on div "Articles of Incorporation" at bounding box center [112, 269] width 99 height 8
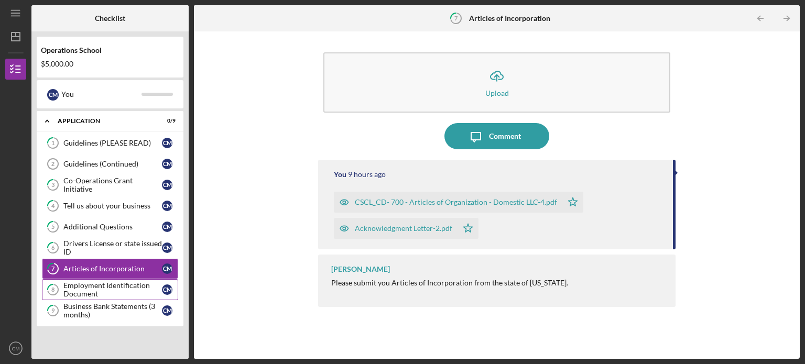
click at [105, 288] on div "Employment Identification Document" at bounding box center [112, 289] width 99 height 17
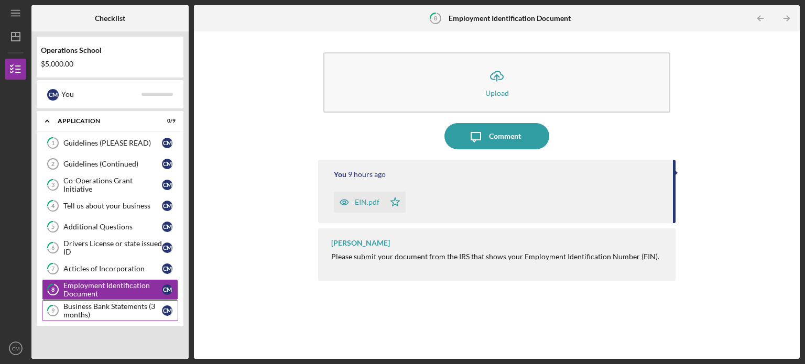
click at [105, 309] on div "Business Bank Statements (3 months)" at bounding box center [112, 310] width 99 height 17
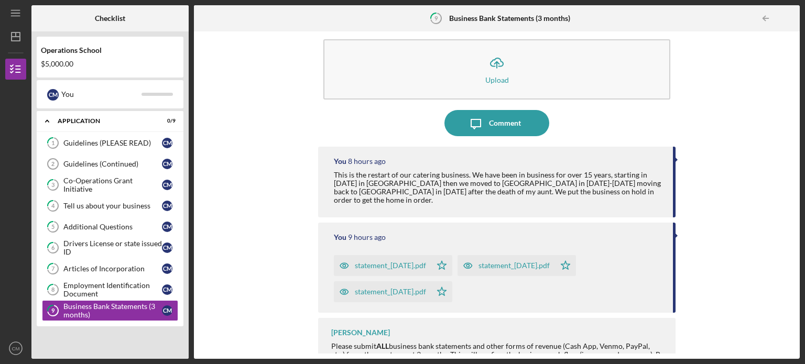
scroll to position [21, 0]
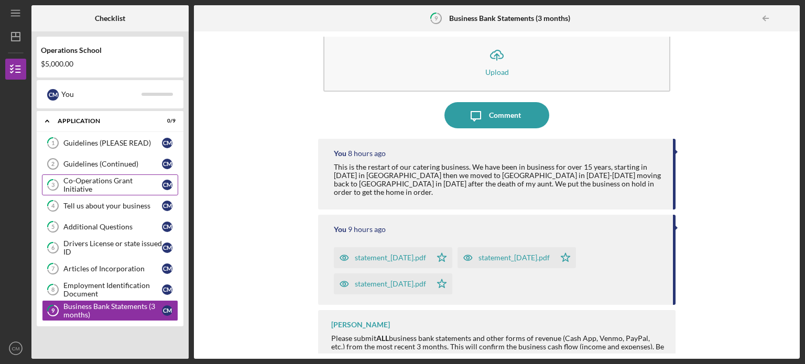
click at [108, 180] on div "Co-Operations Grant Initiative" at bounding box center [112, 185] width 99 height 17
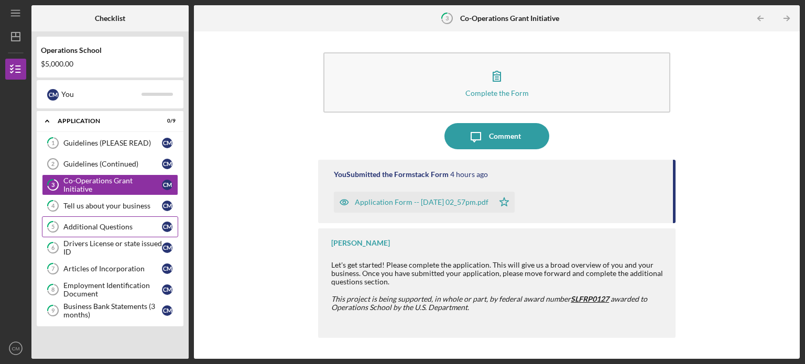
click at [100, 229] on div "Additional Questions" at bounding box center [112, 227] width 99 height 8
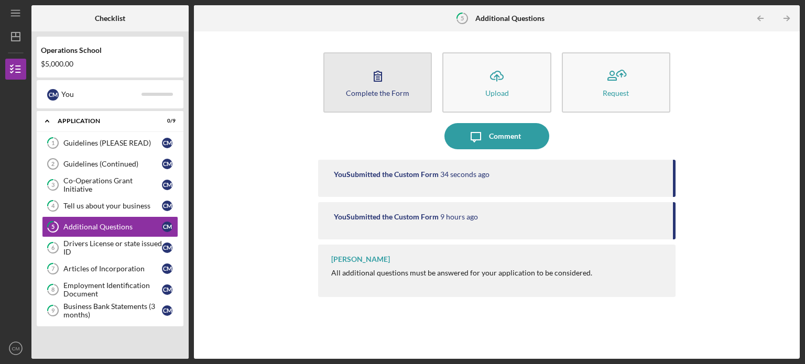
click at [379, 100] on button "Complete the Form Form" at bounding box center [377, 82] width 108 height 60
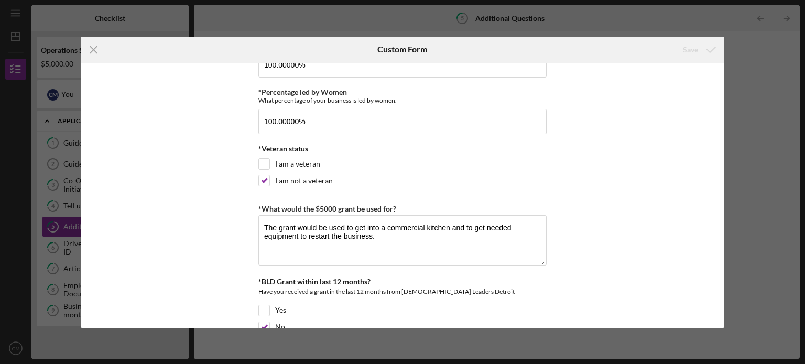
scroll to position [21, 0]
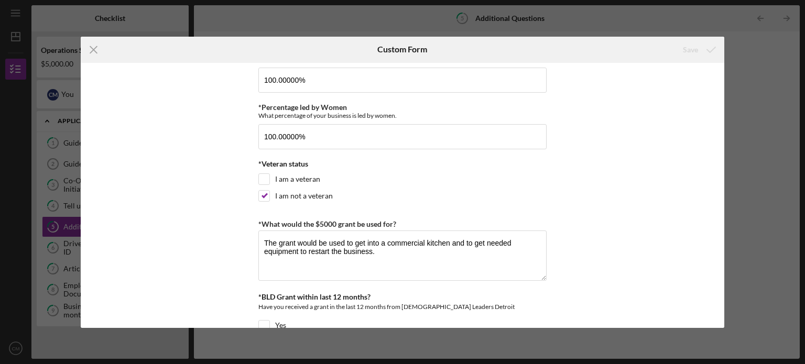
drag, startPoint x: 89, startPoint y: 49, endPoint x: 118, endPoint y: 72, distance: 37.4
click at [89, 50] on icon "Icon/Menu Close" at bounding box center [94, 50] width 26 height 26
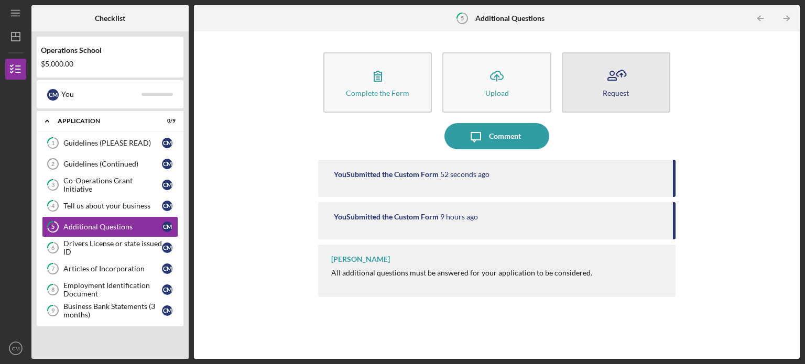
click at [615, 94] on div "Request" at bounding box center [616, 93] width 26 height 8
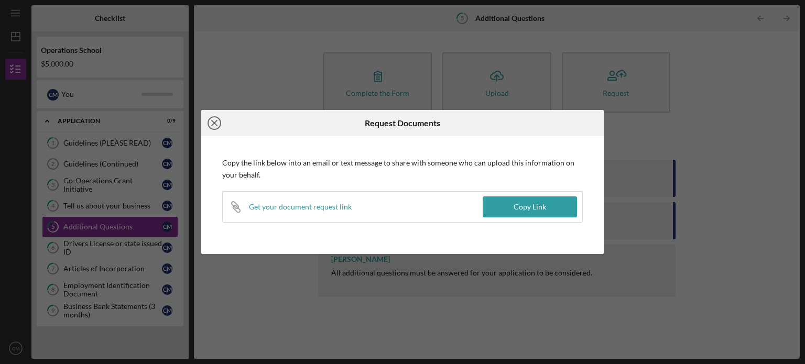
click at [216, 124] on icon "Icon/Close" at bounding box center [214, 123] width 26 height 26
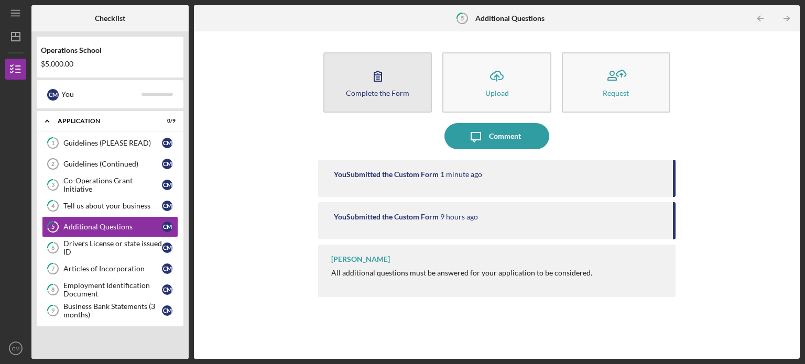
click at [358, 81] on button "Complete the Form Form" at bounding box center [377, 82] width 108 height 60
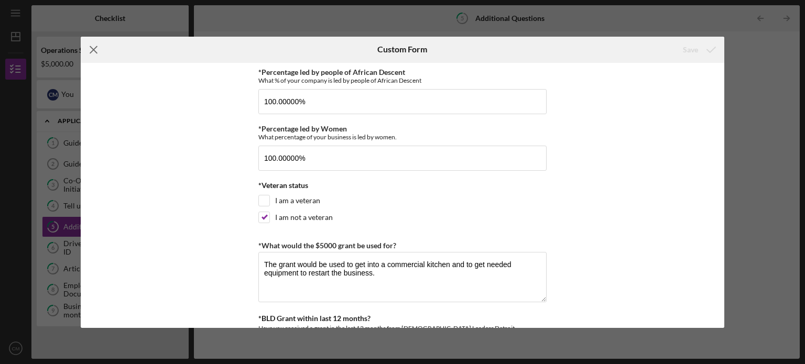
click at [95, 50] on icon "Icon/Menu Close" at bounding box center [94, 50] width 26 height 26
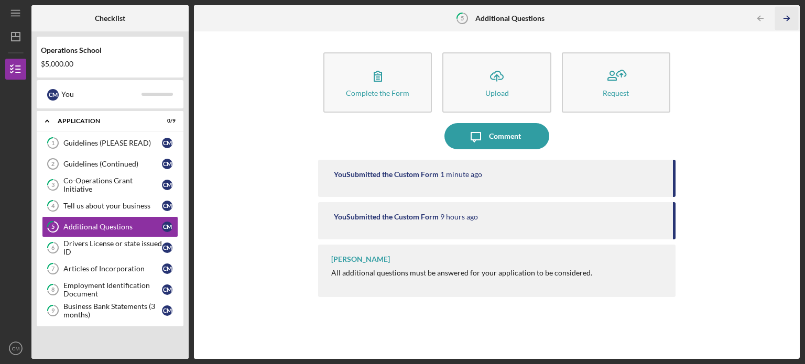
click at [784, 19] on icon "Icon/Table Pagination Arrow" at bounding box center [787, 19] width 24 height 24
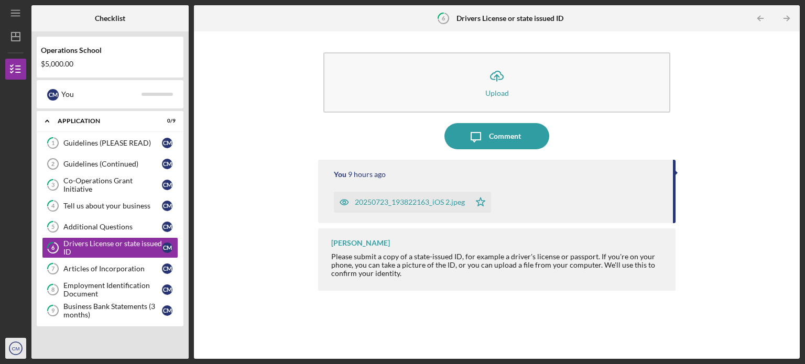
click at [14, 350] on text "CM" at bounding box center [16, 349] width 8 height 6
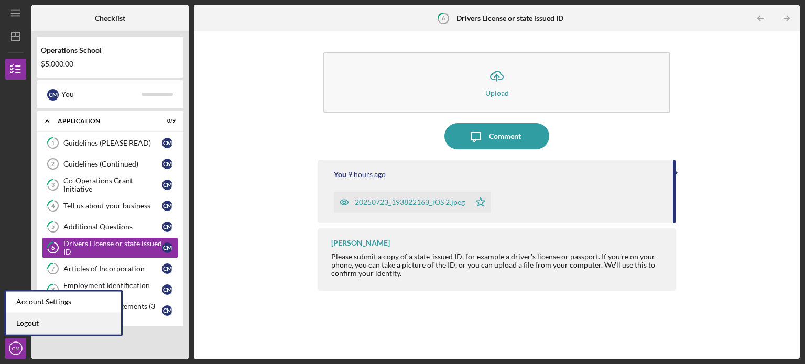
click at [30, 324] on link "Logout" at bounding box center [63, 323] width 115 height 21
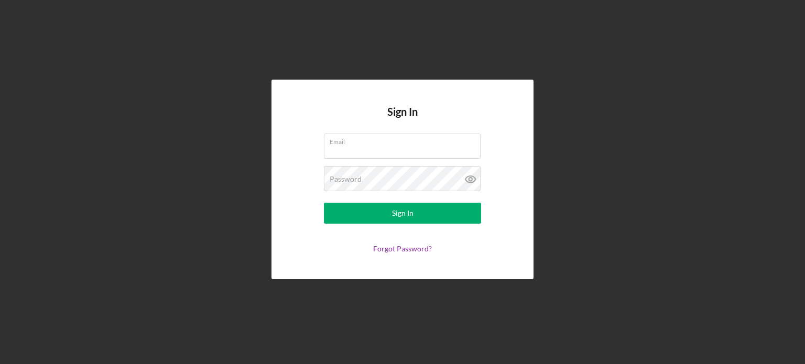
type input "[EMAIL_ADDRESS][DOMAIN_NAME]"
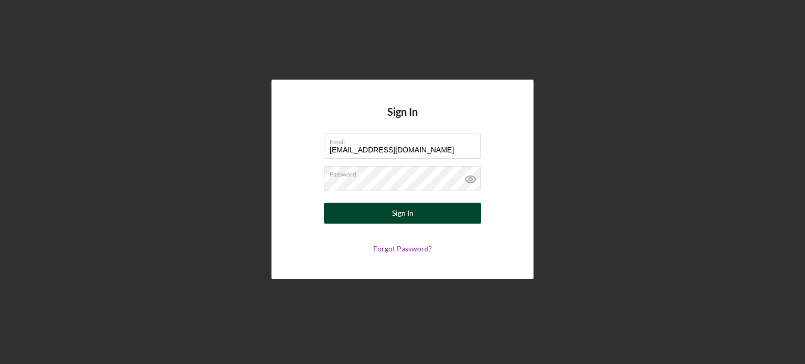
click at [405, 218] on div "Sign In" at bounding box center [402, 213] width 21 height 21
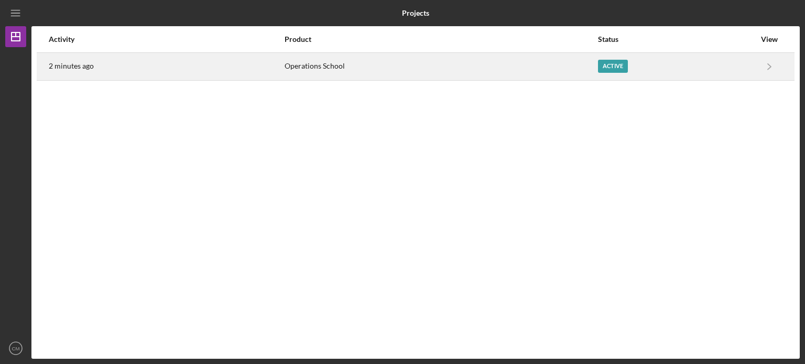
click at [627, 66] on div "Active" at bounding box center [676, 66] width 157 height 26
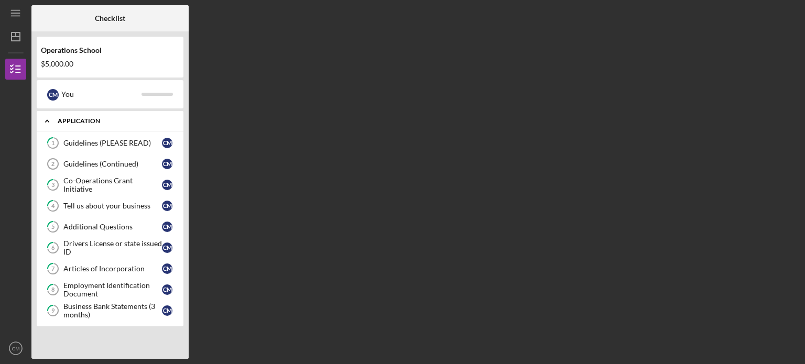
click at [81, 120] on div "Application" at bounding box center [114, 121] width 113 height 6
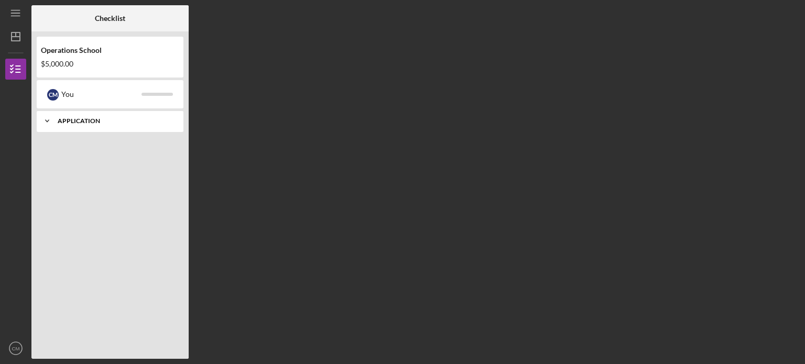
click at [81, 120] on div "Application" at bounding box center [114, 121] width 113 height 6
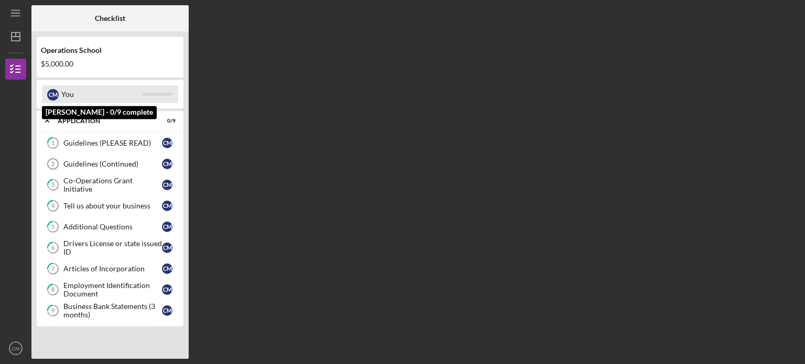
click at [149, 94] on div at bounding box center [157, 94] width 31 height 3
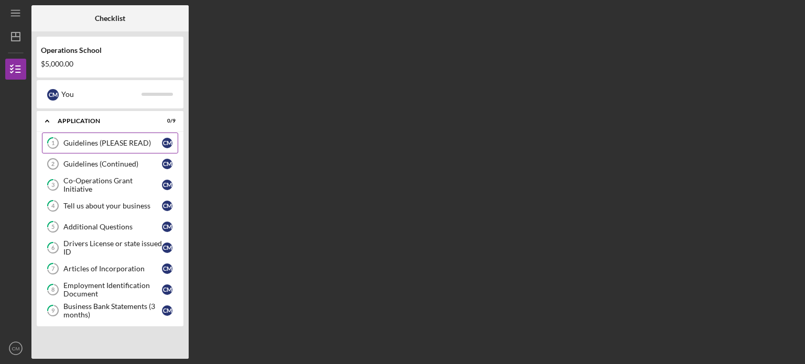
click at [116, 145] on div "Guidelines (PLEASE READ)" at bounding box center [112, 143] width 99 height 8
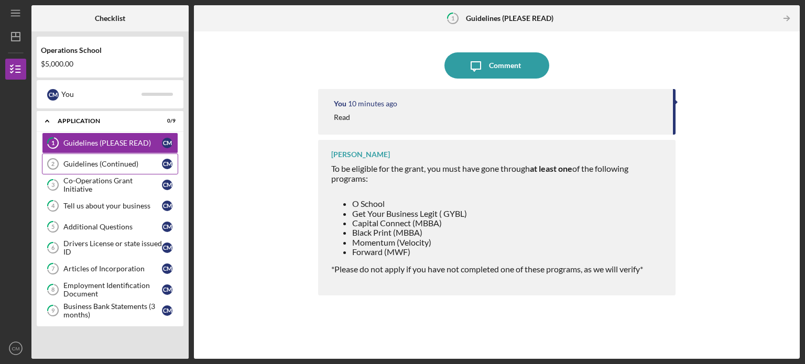
click at [89, 166] on div "Guidelines (Continued)" at bounding box center [112, 164] width 99 height 8
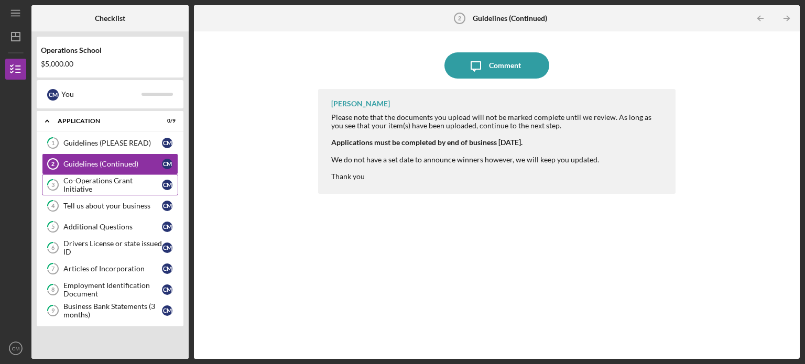
click at [99, 186] on div "Co-Operations Grant Initiative" at bounding box center [112, 185] width 99 height 17
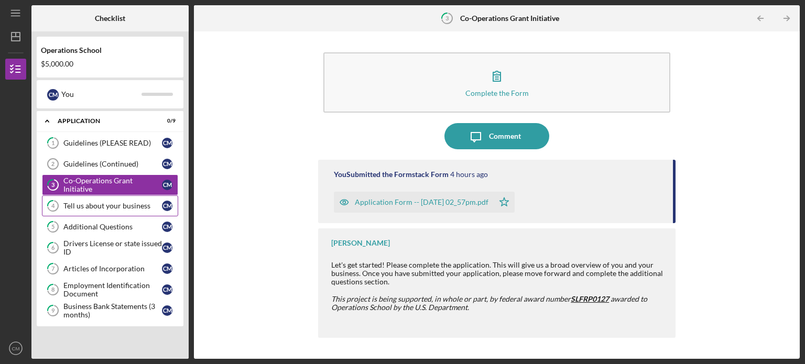
click at [131, 207] on div "Tell us about your business" at bounding box center [112, 206] width 99 height 8
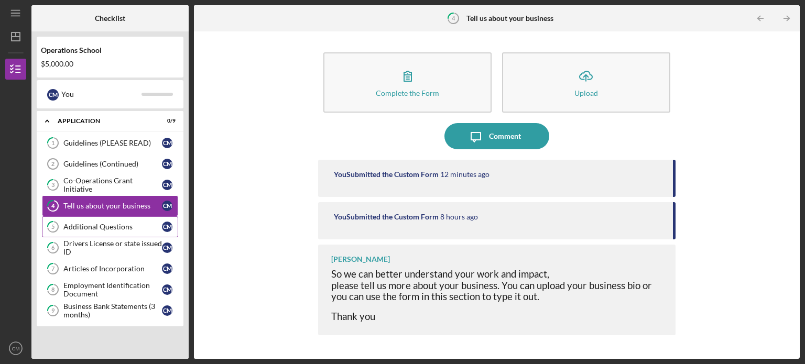
click at [143, 230] on div "Additional Questions" at bounding box center [112, 227] width 99 height 8
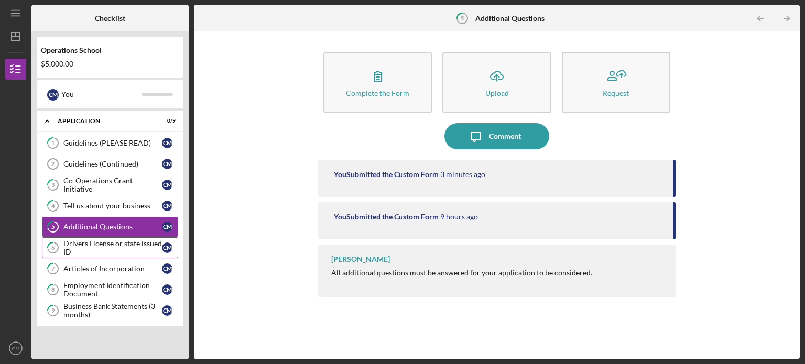
click at [125, 246] on div "Drivers License or state issued ID" at bounding box center [112, 248] width 99 height 17
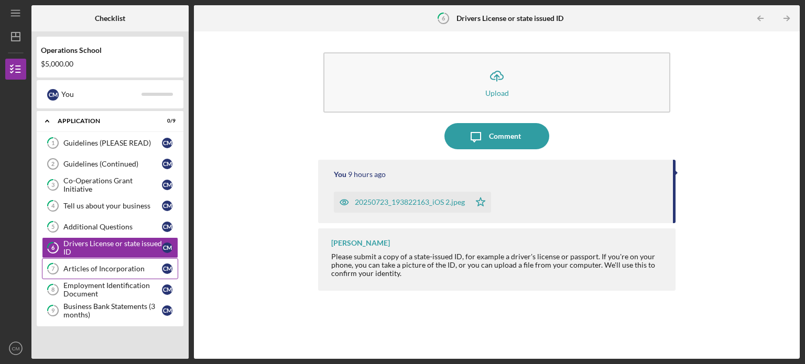
click at [126, 266] on div "Articles of Incorporation" at bounding box center [112, 269] width 99 height 8
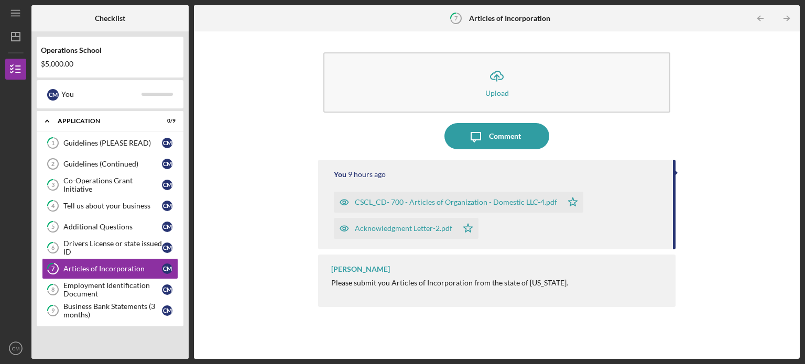
click at [468, 226] on icon "Icon/Star" at bounding box center [468, 228] width 21 height 21
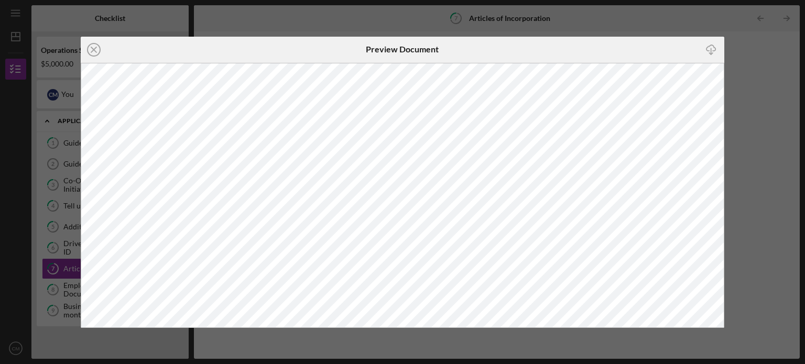
drag, startPoint x: 91, startPoint y: 48, endPoint x: 96, endPoint y: 54, distance: 8.2
click at [92, 49] on icon "Icon/Close" at bounding box center [94, 50] width 26 height 26
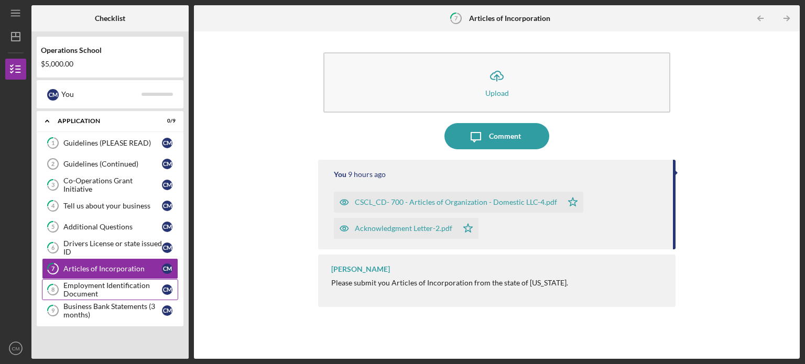
click at [111, 286] on div "Employment Identification Document" at bounding box center [112, 289] width 99 height 17
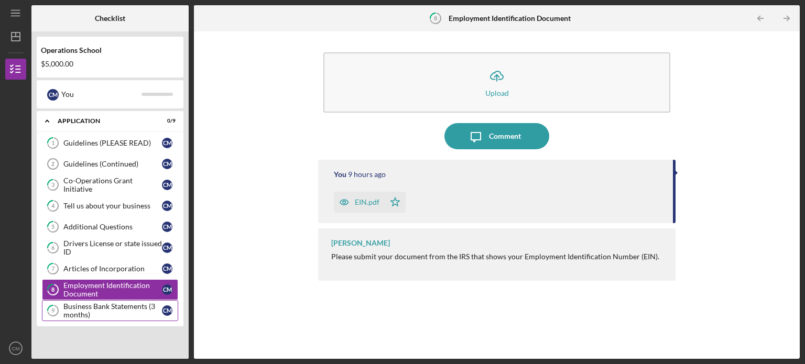
click at [110, 306] on div "Business Bank Statements (3 months)" at bounding box center [112, 310] width 99 height 17
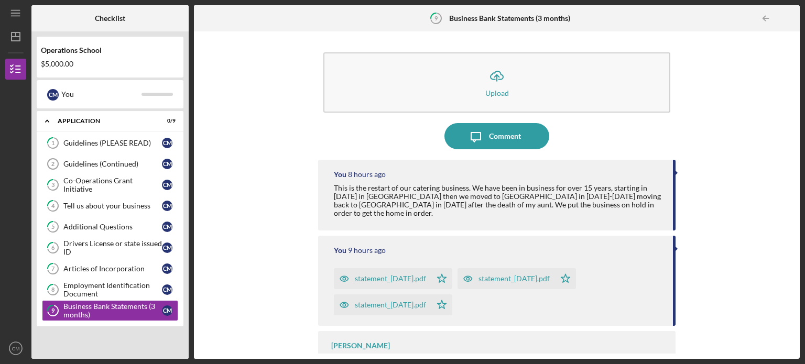
scroll to position [21, 0]
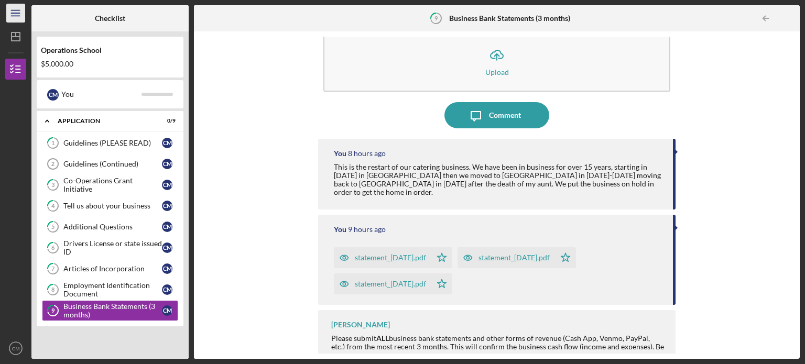
click at [19, 13] on line "button" at bounding box center [15, 13] width 8 height 0
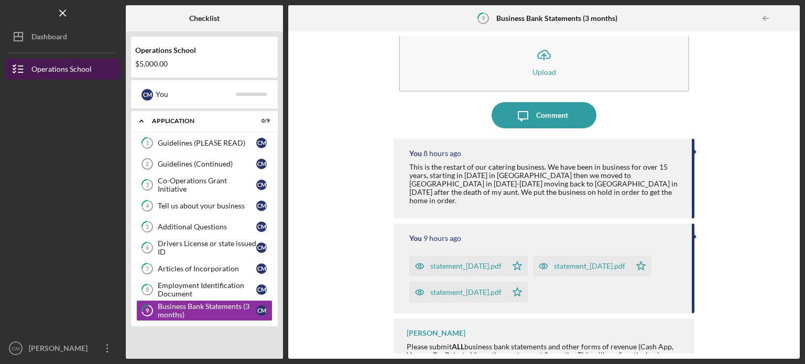
click at [55, 66] on div "Operations School" at bounding box center [61, 71] width 60 height 24
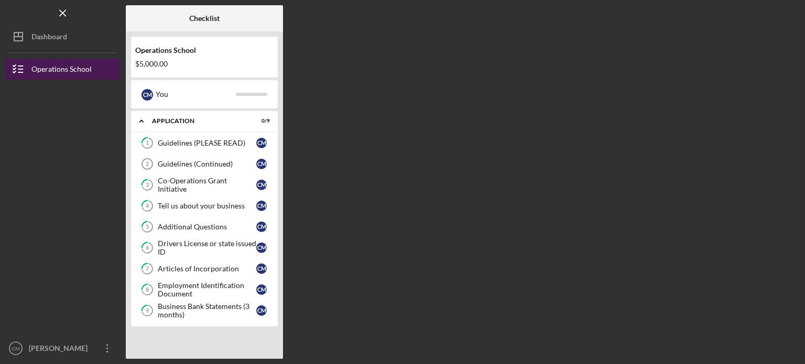
click at [57, 70] on div "Operations School" at bounding box center [61, 71] width 60 height 24
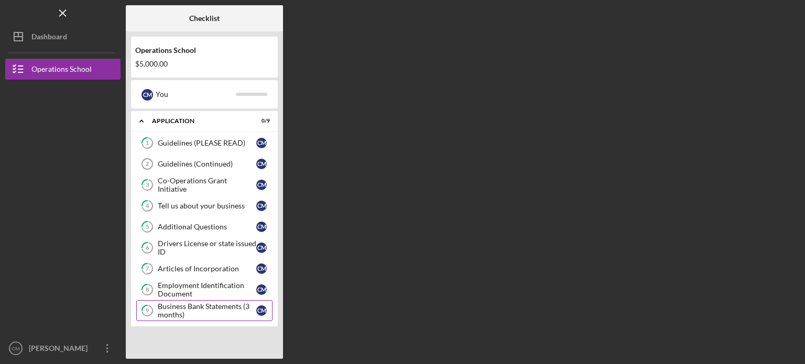
click at [172, 310] on div "Business Bank Statements (3 months)" at bounding box center [207, 310] width 99 height 17
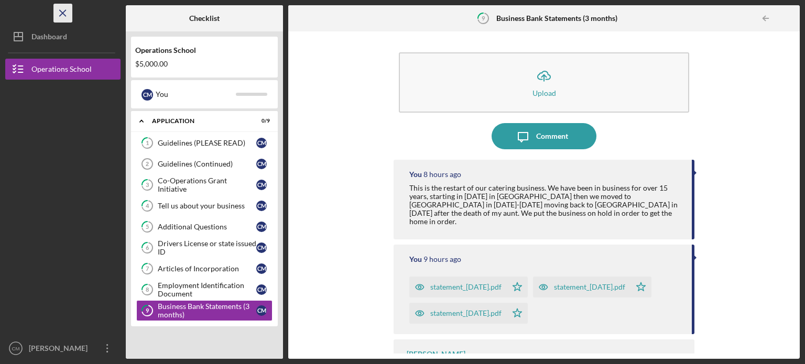
click at [59, 8] on icon "Icon/Menu Close" at bounding box center [63, 14] width 24 height 24
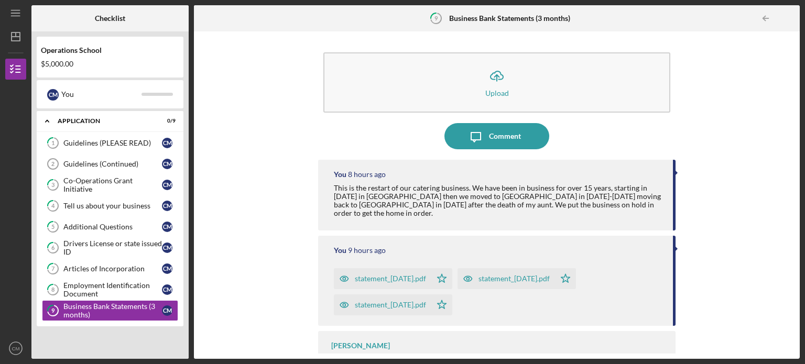
scroll to position [21, 0]
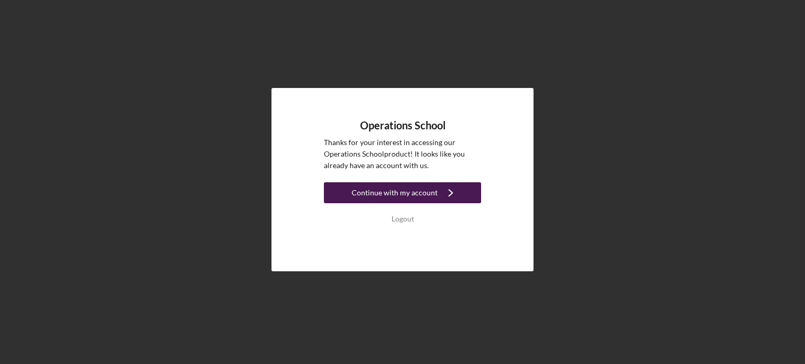
click at [412, 195] on div "Continue with my account" at bounding box center [395, 192] width 86 height 21
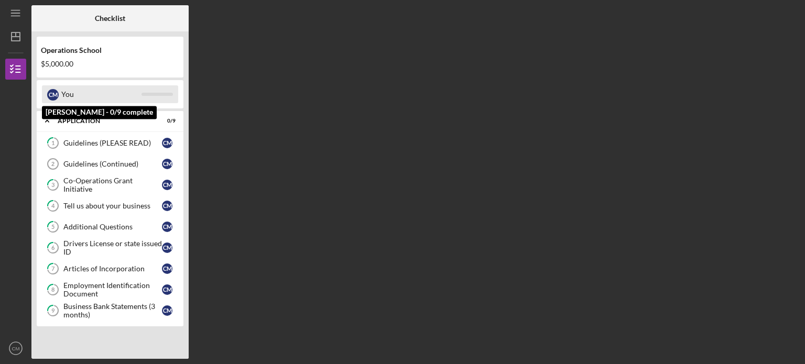
click at [56, 92] on div "C M" at bounding box center [53, 95] width 12 height 12
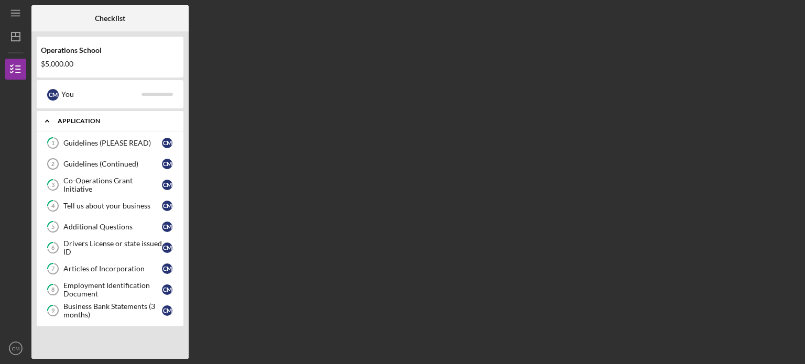
click at [82, 124] on div "Application" at bounding box center [114, 121] width 113 height 6
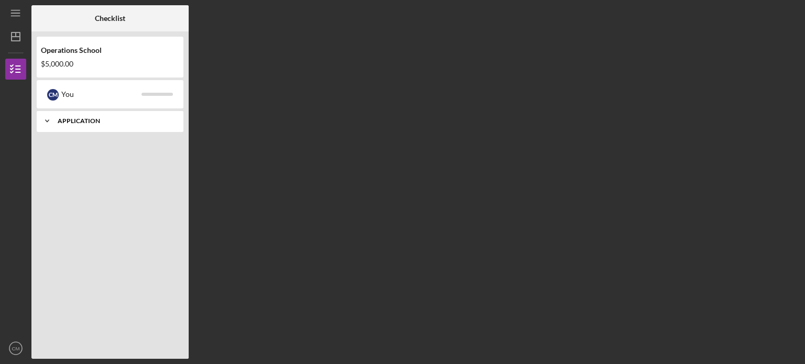
click at [82, 124] on div "Icon/Expander Application 0 / 9" at bounding box center [110, 121] width 147 height 21
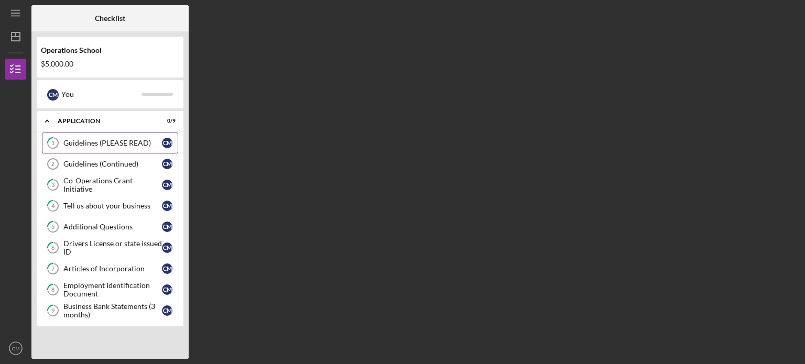
click at [122, 142] on div "Guidelines (PLEASE READ)" at bounding box center [112, 143] width 99 height 8
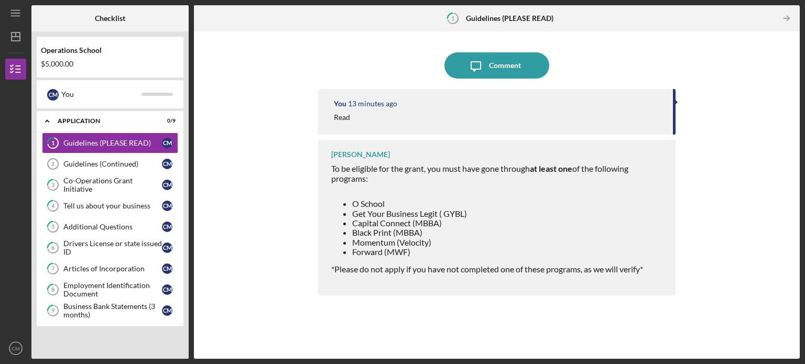
click at [675, 103] on div "You 13 minutes ago Read" at bounding box center [496, 112] width 357 height 46
click at [361, 114] on div "Read" at bounding box center [498, 117] width 329 height 8
click at [490, 63] on div "Comment" at bounding box center [505, 65] width 32 height 26
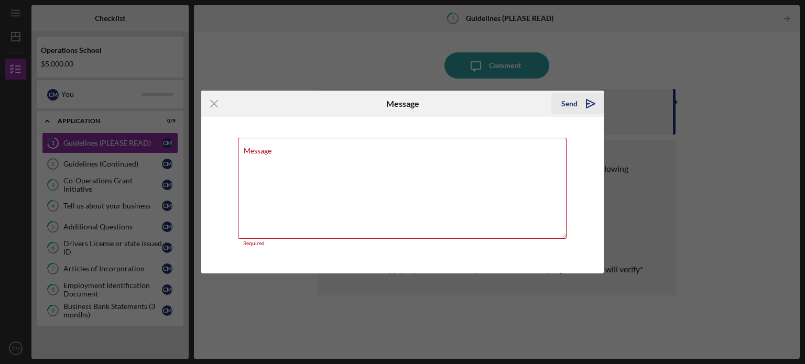
click at [582, 104] on icon "Icon/icon-invite-send" at bounding box center [591, 104] width 26 height 26
drag, startPoint x: 336, startPoint y: 163, endPoint x: 301, endPoint y: 160, distance: 35.8
click at [321, 162] on textarea "Message" at bounding box center [402, 188] width 329 height 101
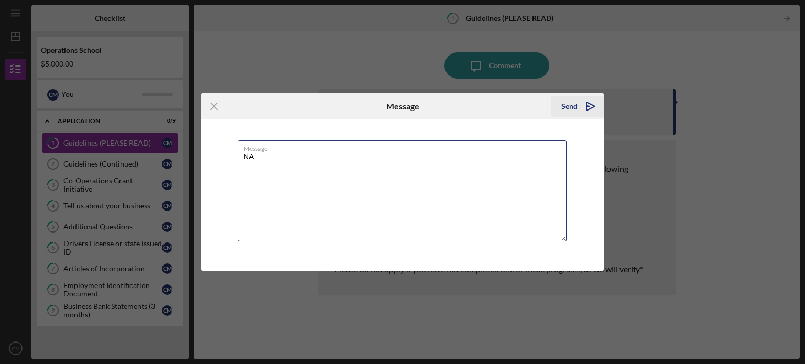
type textarea "NA"
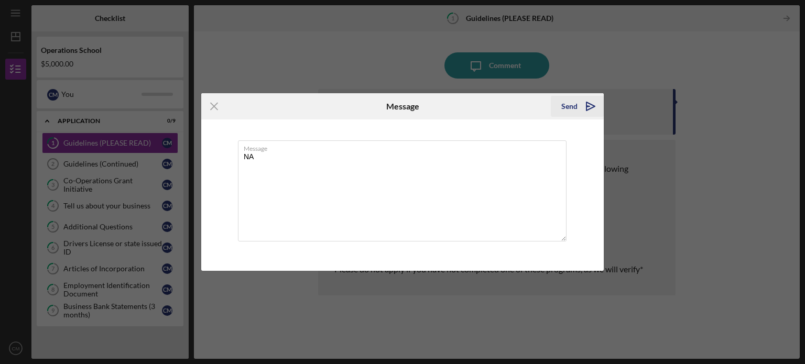
click at [566, 106] on div "Send" at bounding box center [569, 106] width 16 height 21
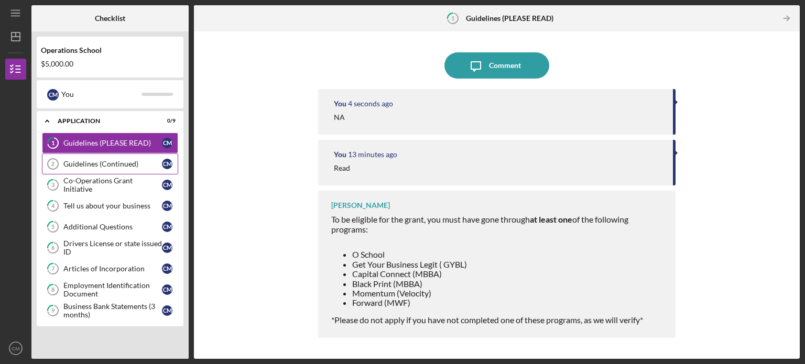
click at [88, 164] on div "Guidelines (Continued)" at bounding box center [112, 164] width 99 height 8
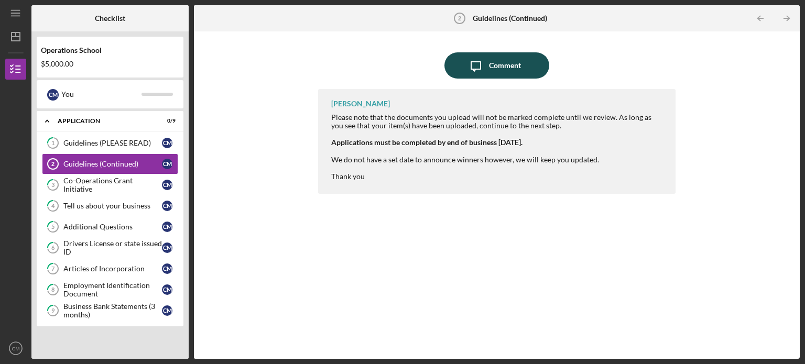
click at [513, 62] on div "Comment" at bounding box center [505, 65] width 32 height 26
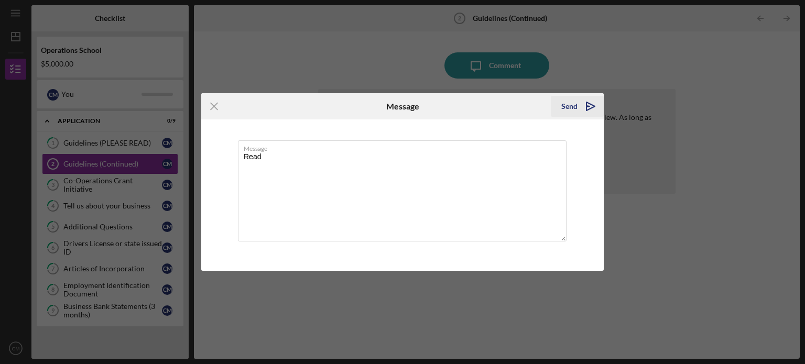
type textarea "Read"
click at [572, 108] on div "Send" at bounding box center [569, 106] width 16 height 21
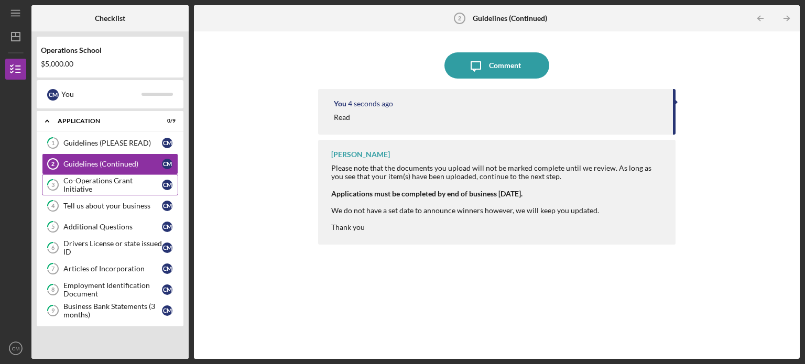
click at [102, 188] on div "Co-Operations Grant Initiative" at bounding box center [112, 185] width 99 height 17
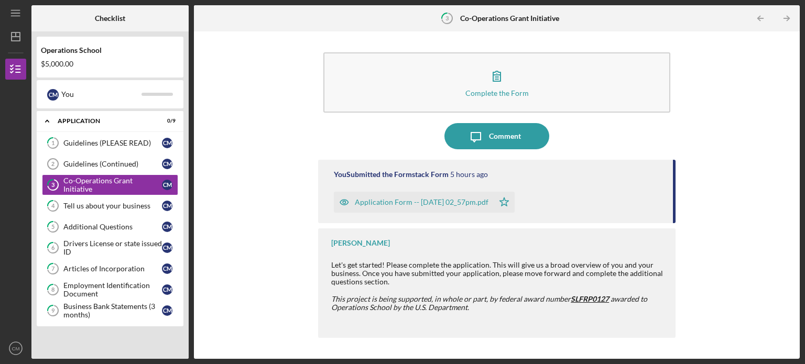
click at [385, 203] on div "Application Form -- [DATE] 02_57pm.pdf" at bounding box center [422, 202] width 134 height 8
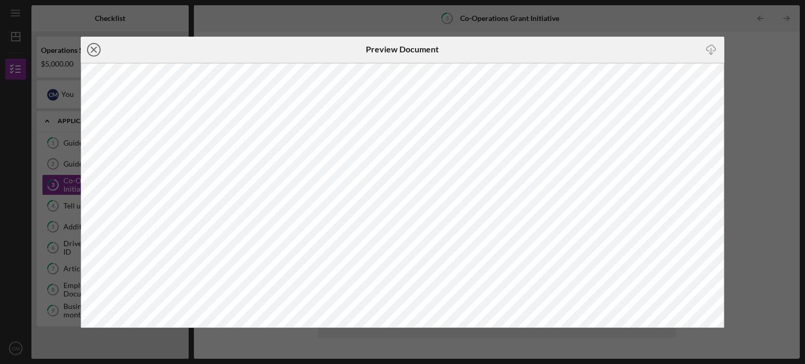
click at [91, 47] on icon "Icon/Close" at bounding box center [94, 50] width 26 height 26
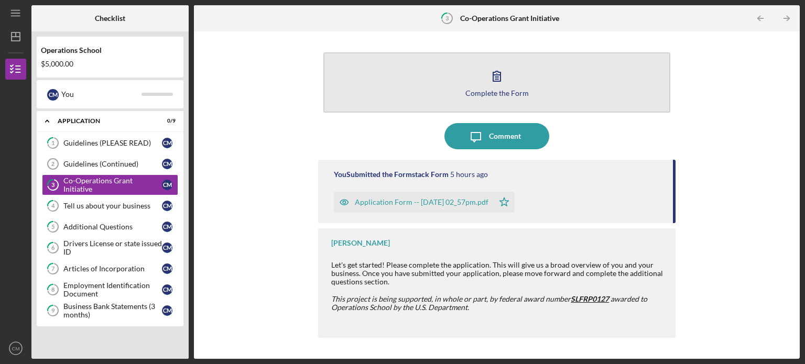
click at [420, 96] on button "Complete the Form Form" at bounding box center [496, 82] width 347 height 60
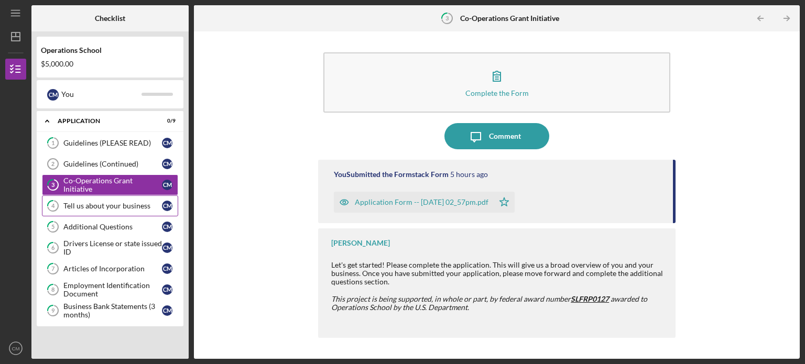
click at [130, 202] on div "Tell us about your business" at bounding box center [112, 206] width 99 height 8
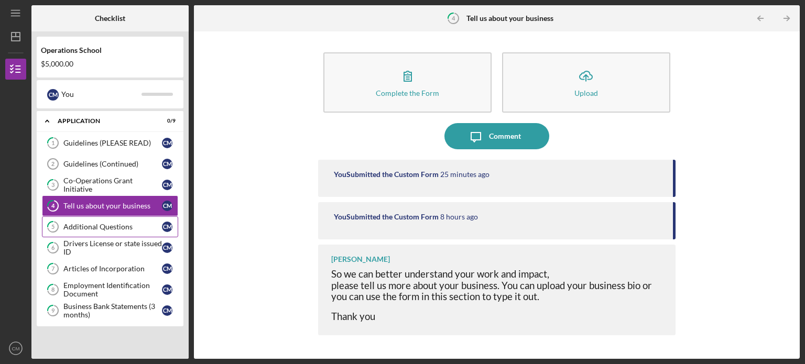
click at [99, 223] on div "Additional Questions" at bounding box center [112, 227] width 99 height 8
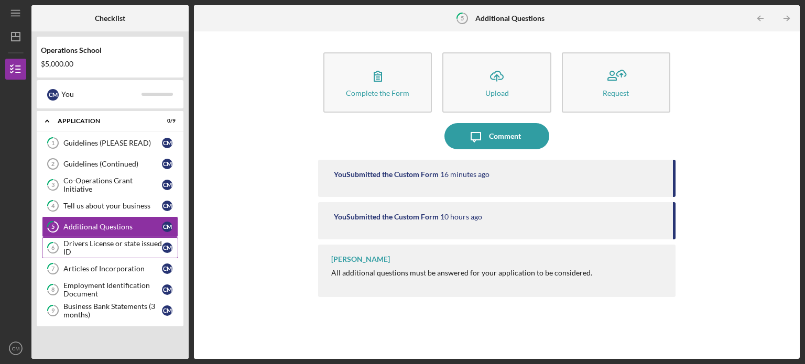
click at [102, 248] on div "Drivers License or state issued ID" at bounding box center [112, 248] width 99 height 17
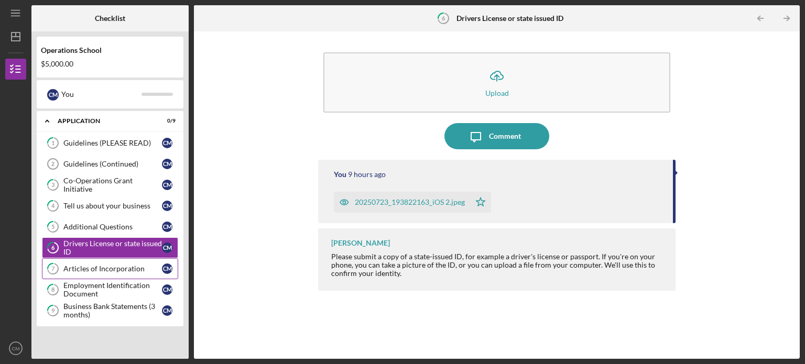
click at [99, 266] on div "Articles of Incorporation" at bounding box center [112, 269] width 99 height 8
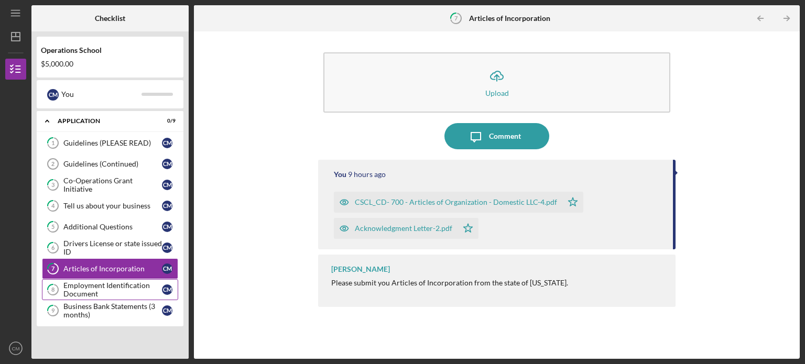
click at [95, 282] on div "Employment Identification Document" at bounding box center [112, 289] width 99 height 17
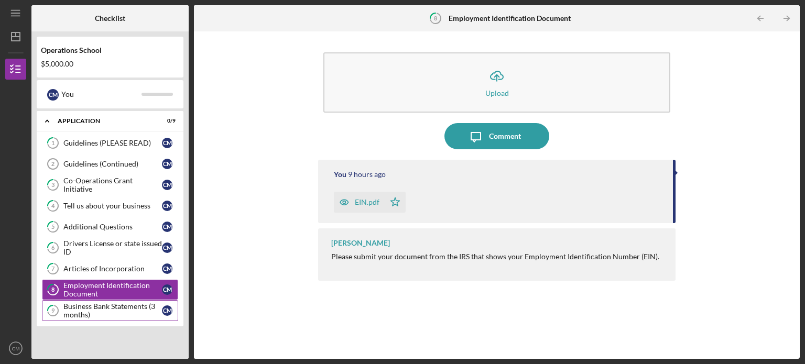
click at [94, 302] on div "Business Bank Statements (3 months)" at bounding box center [112, 310] width 99 height 17
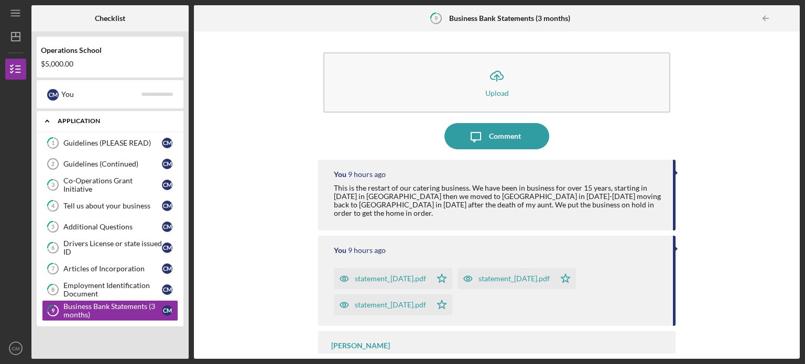
click at [170, 119] on div "Application" at bounding box center [117, 121] width 118 height 6
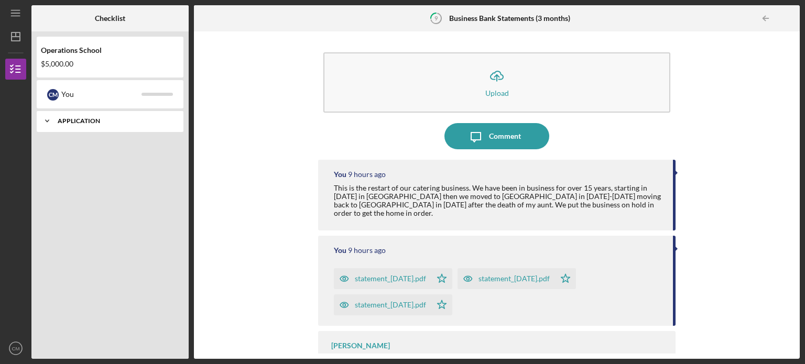
click at [170, 119] on div "Application" at bounding box center [117, 121] width 118 height 6
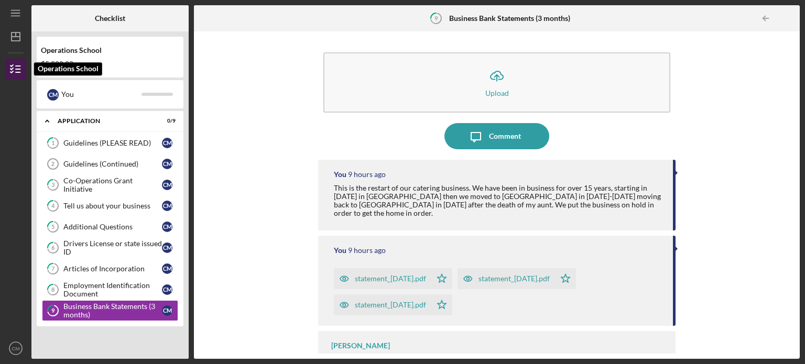
click at [19, 75] on icon "button" at bounding box center [16, 69] width 26 height 26
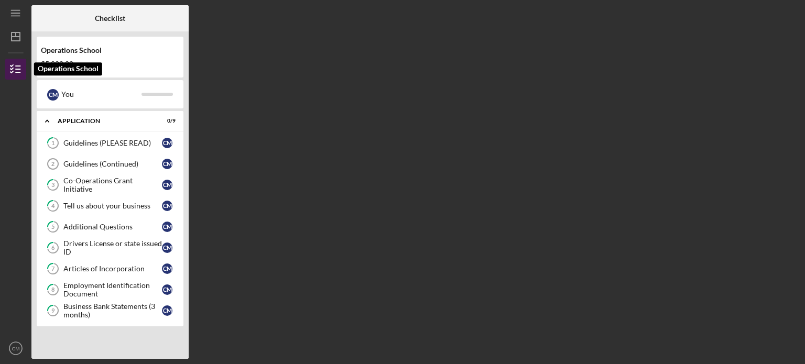
click at [20, 75] on icon "button" at bounding box center [16, 69] width 26 height 26
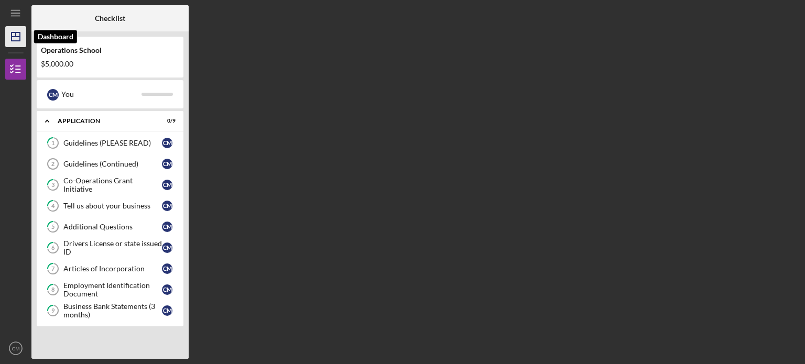
click at [17, 33] on icon "Icon/Dashboard" at bounding box center [16, 37] width 26 height 26
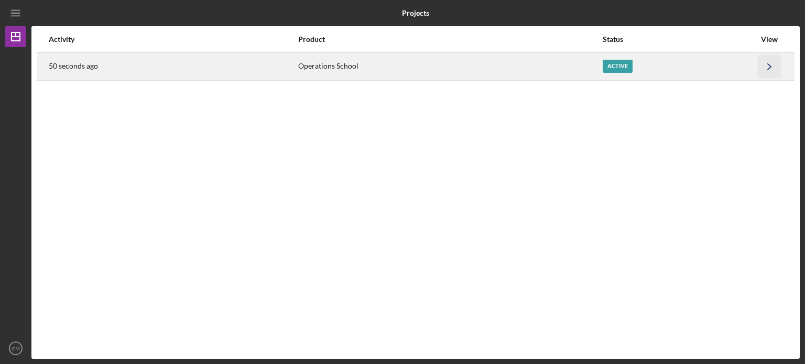
click at [766, 67] on icon "Icon/Navigate" at bounding box center [770, 67] width 24 height 24
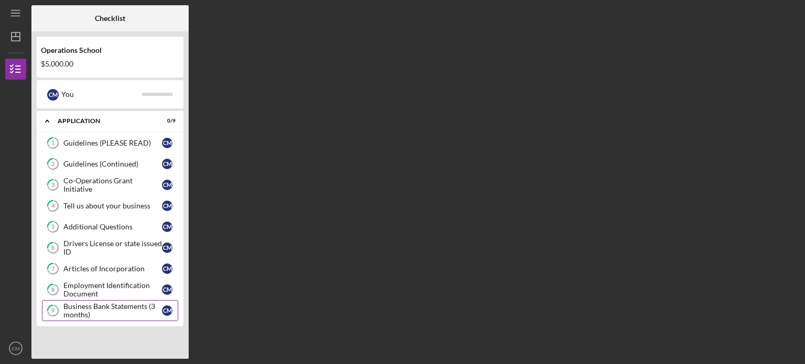
click at [128, 310] on div "Business Bank Statements (3 months)" at bounding box center [112, 310] width 99 height 17
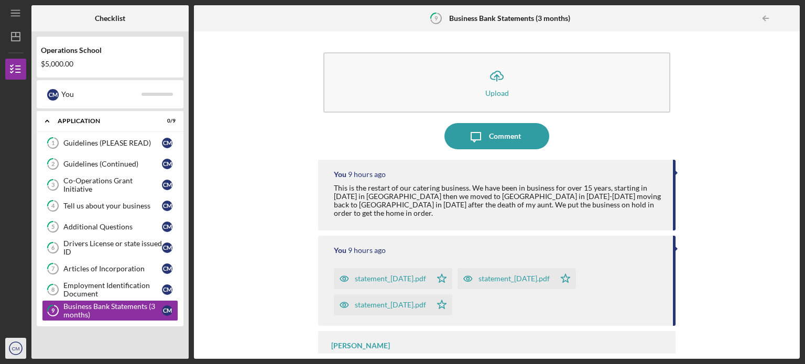
click at [13, 344] on icon "CM" at bounding box center [15, 348] width 21 height 26
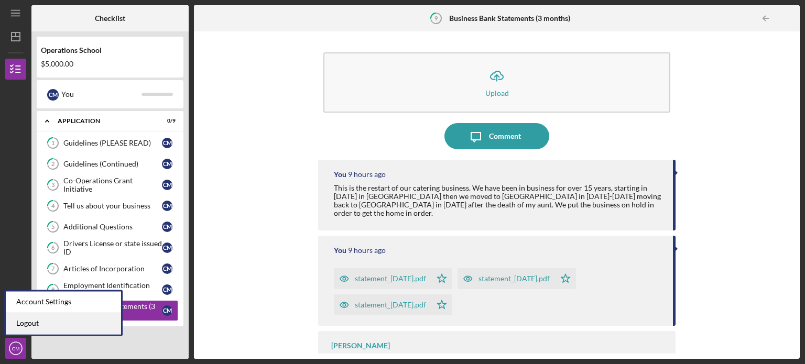
click at [18, 322] on link "Logout" at bounding box center [63, 323] width 115 height 21
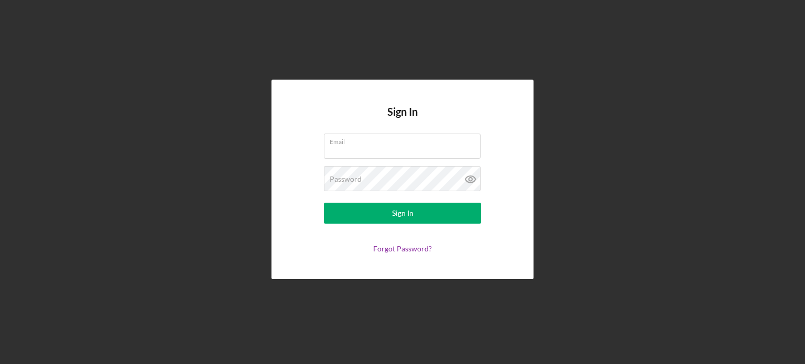
type input "[EMAIL_ADDRESS][DOMAIN_NAME]"
